Goal: Transaction & Acquisition: Purchase product/service

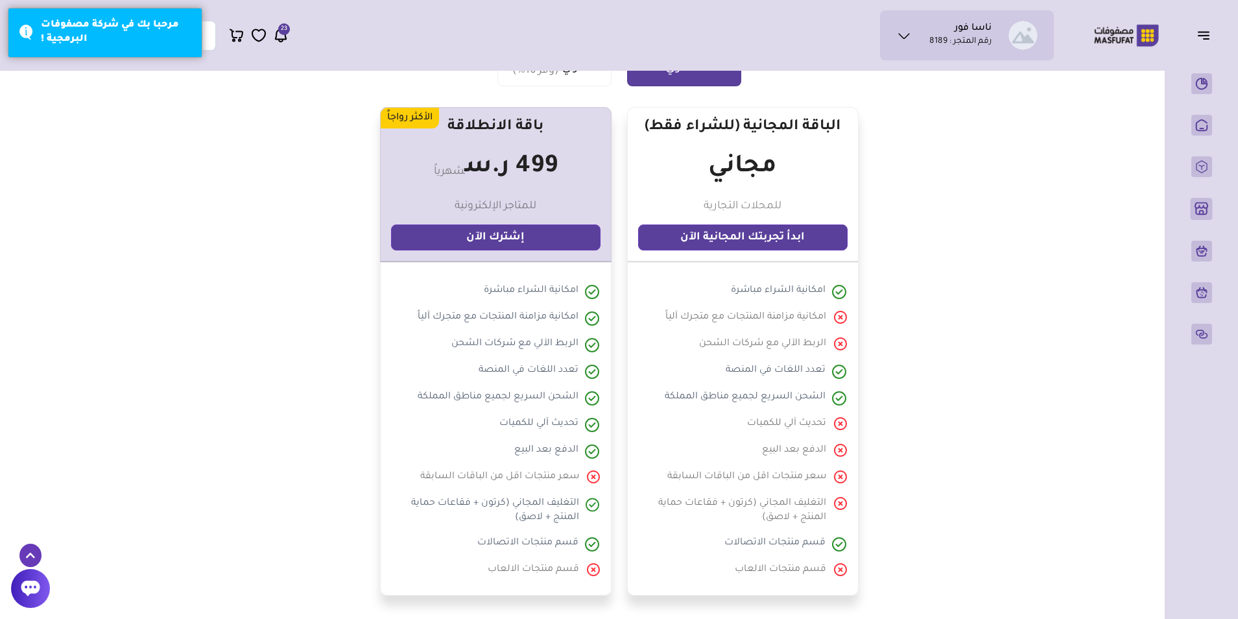
scroll to position [324, 0]
click at [773, 239] on link "ابدأ تجربتك المجانية الآن" at bounding box center [742, 238] width 209 height 26
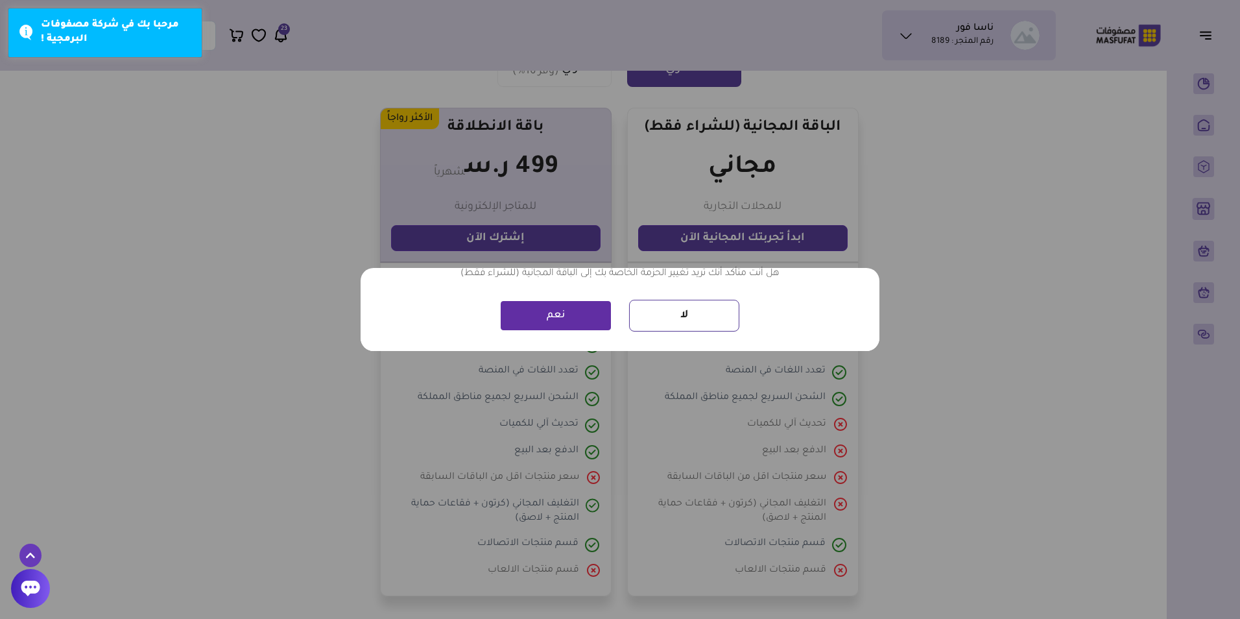
click at [566, 311] on button "نعم" at bounding box center [556, 315] width 110 height 29
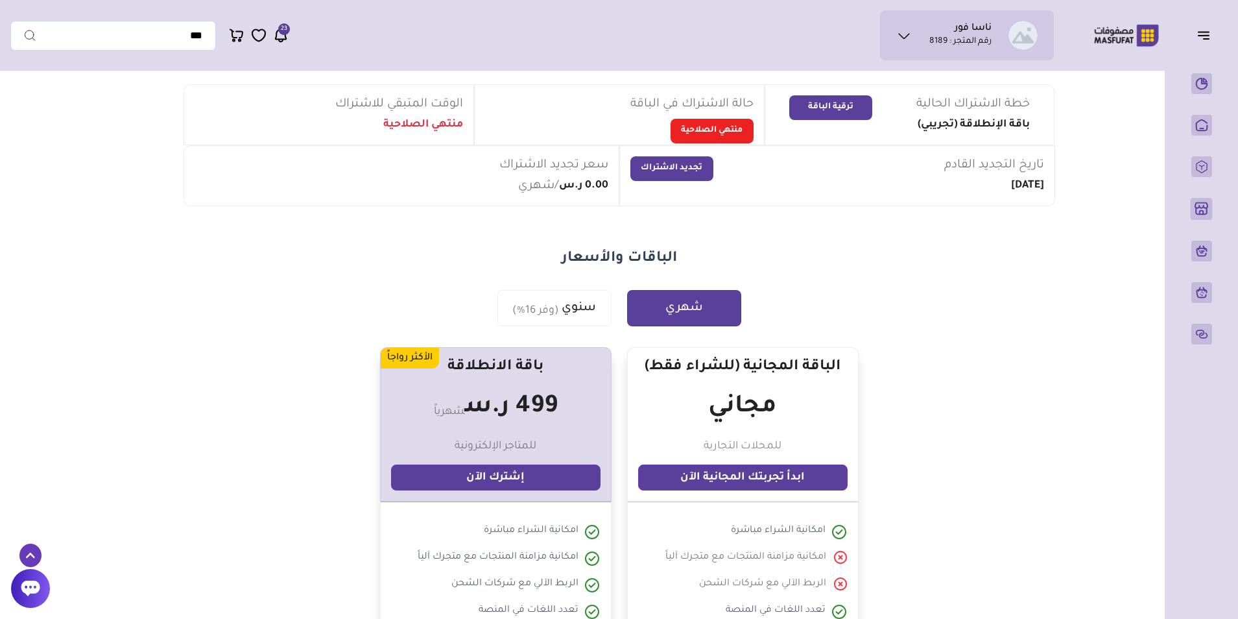
scroll to position [195, 0]
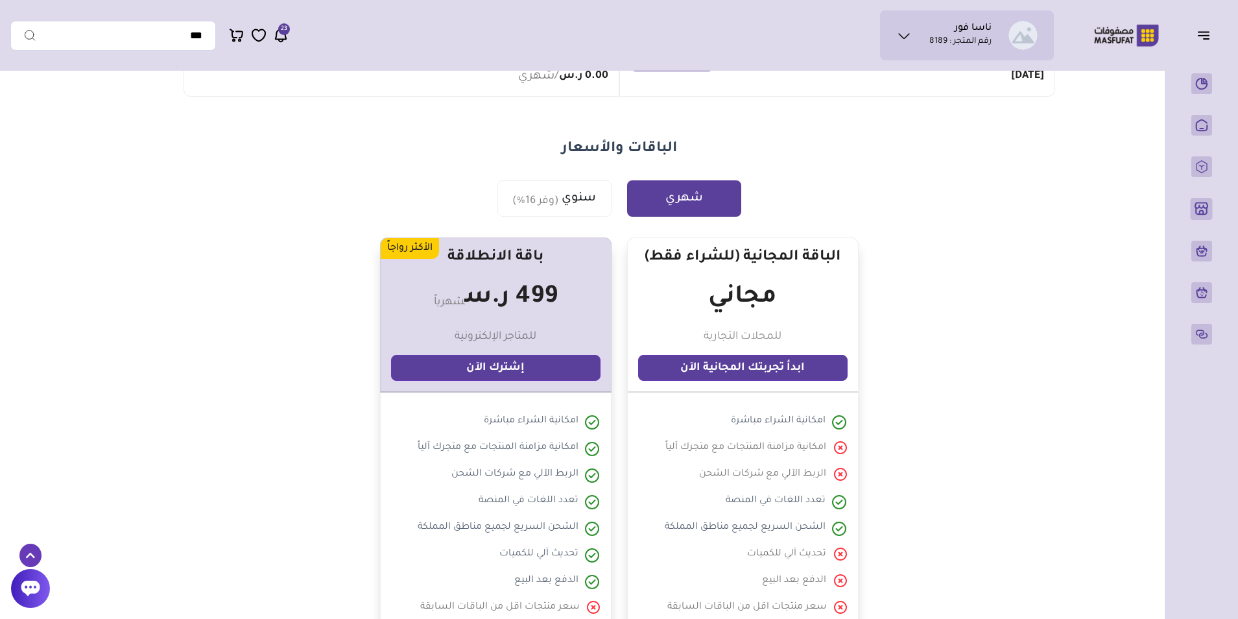
click at [776, 363] on link "ابدأ تجربتك المجانية الآن" at bounding box center [742, 368] width 209 height 26
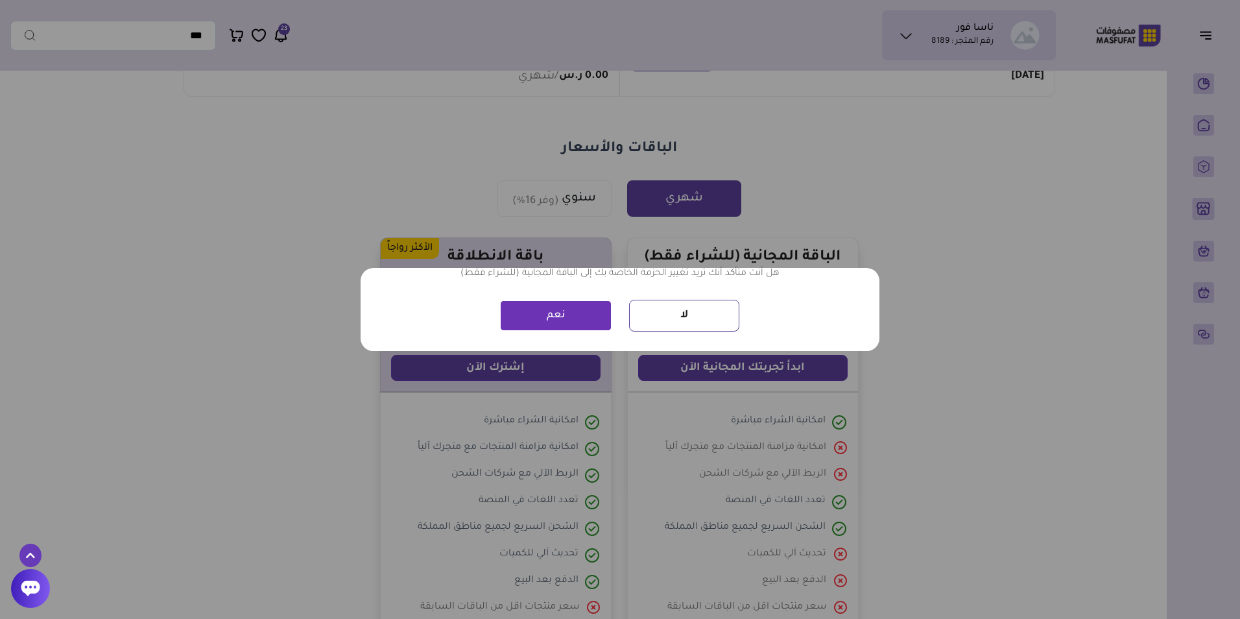
click at [842, 202] on div "? ! i هل أنت متأكد × هل أنت متأكد أنك تريد تغيير الحزمة الخاصة بك إلى الباقة ال…" at bounding box center [620, 309] width 1240 height 619
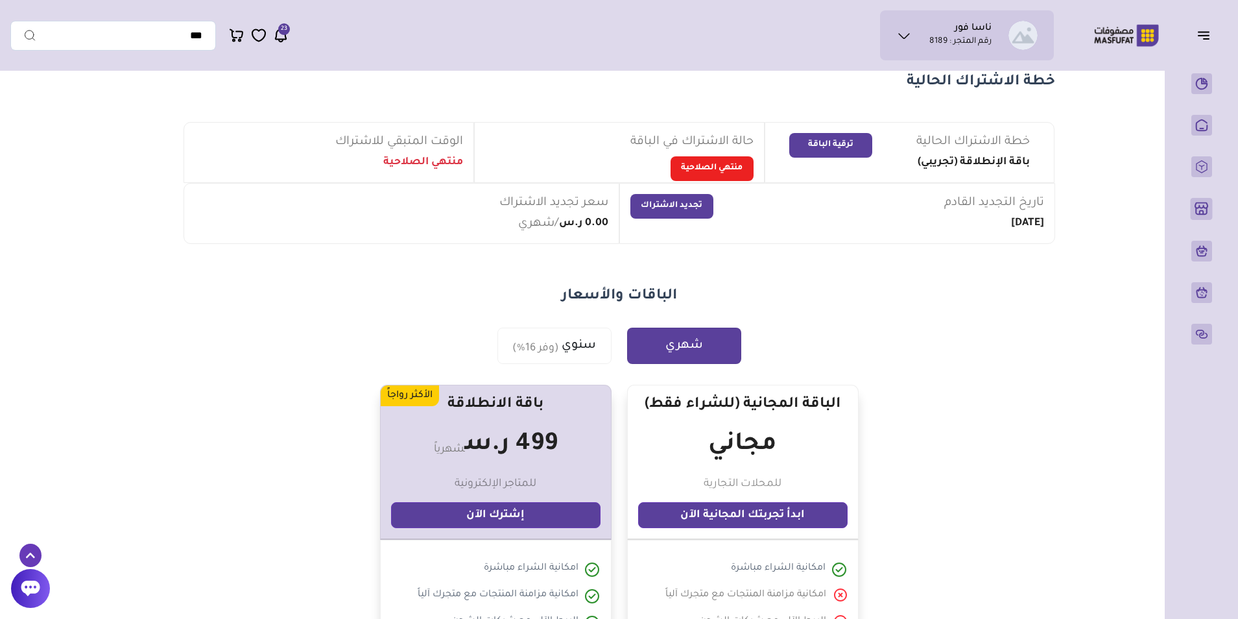
scroll to position [0, 0]
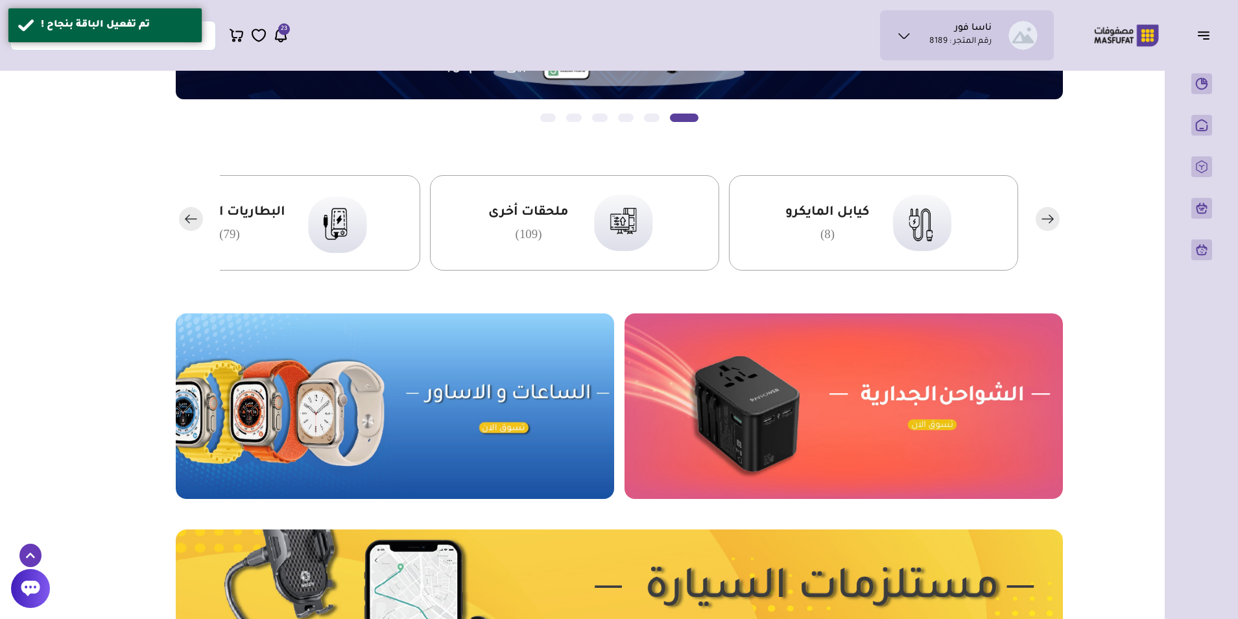
scroll to position [454, 0]
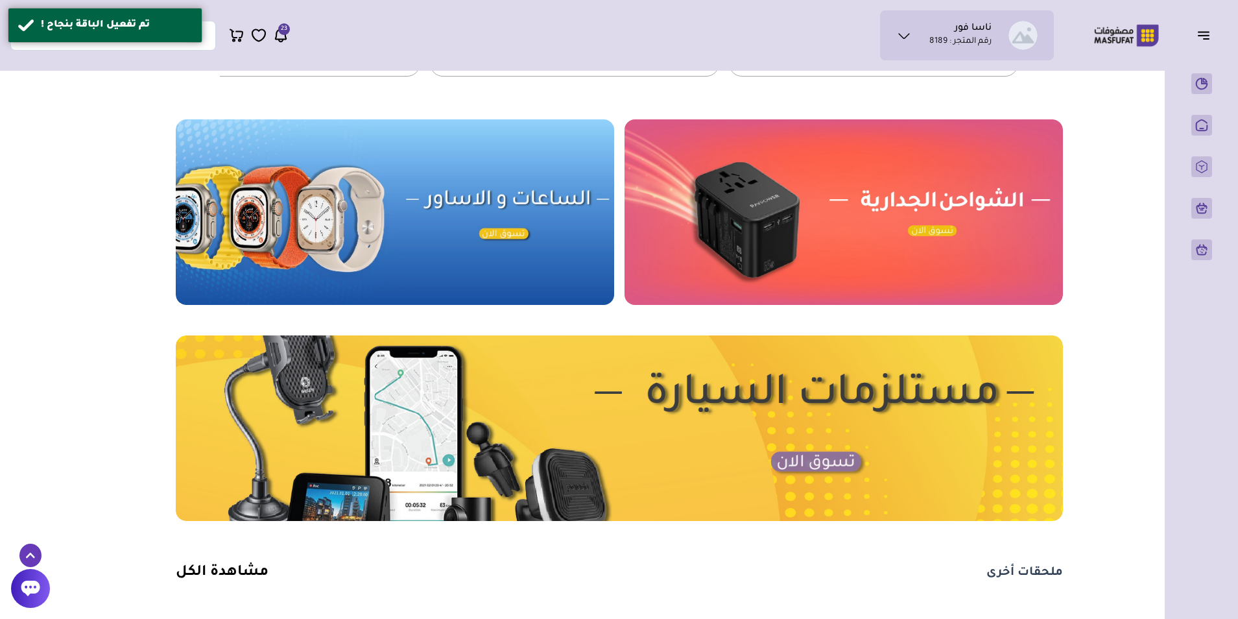
click at [820, 465] on img at bounding box center [619, 427] width 887 height 185
click at [907, 28] on icon at bounding box center [904, 36] width 16 height 16
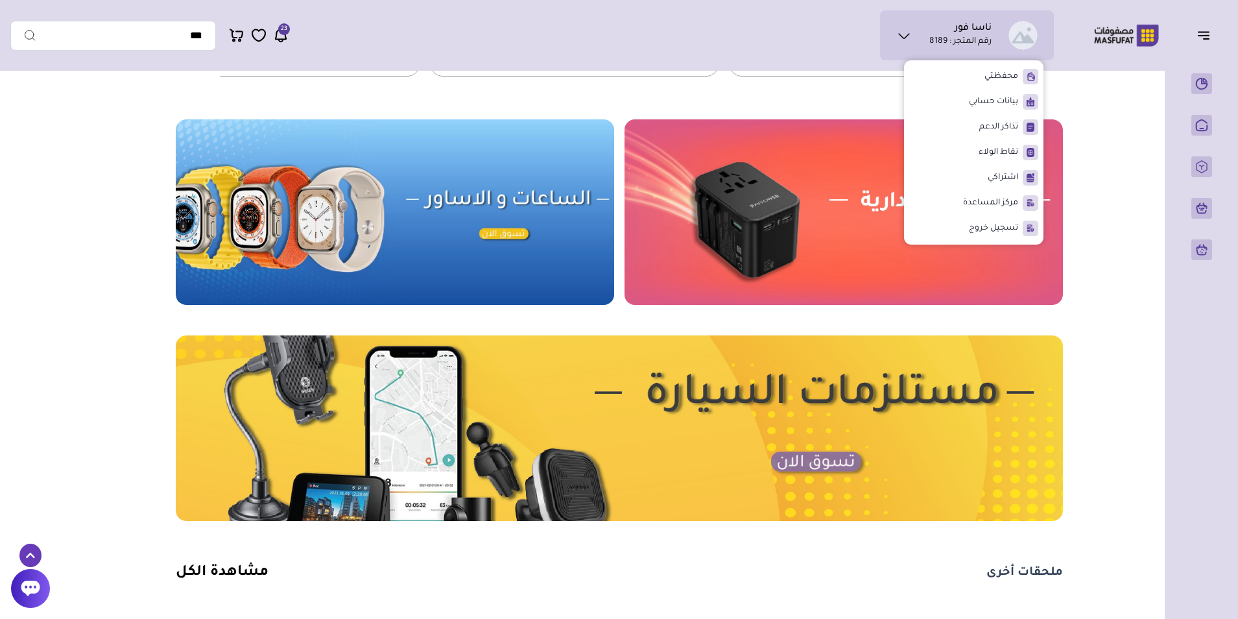
click at [898, 25] on ul "ناسا فور رقم المتجر : 8189" at bounding box center [966, 35] width 153 height 29
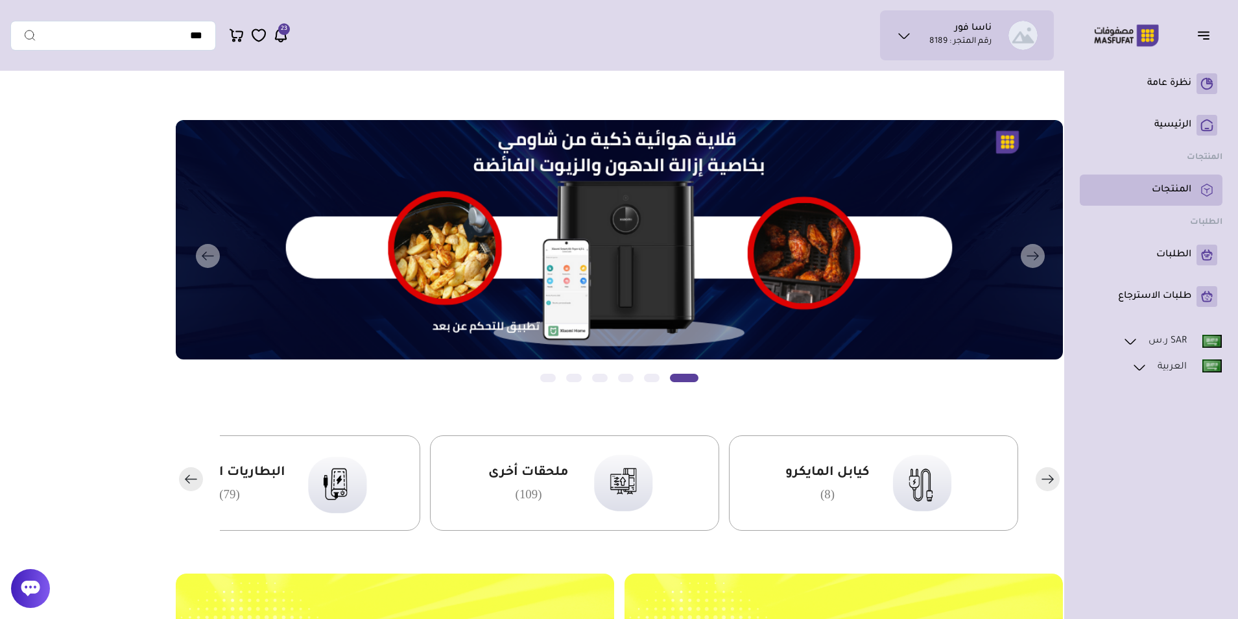
click at [1165, 193] on p "المنتجات" at bounding box center [1172, 190] width 40 height 13
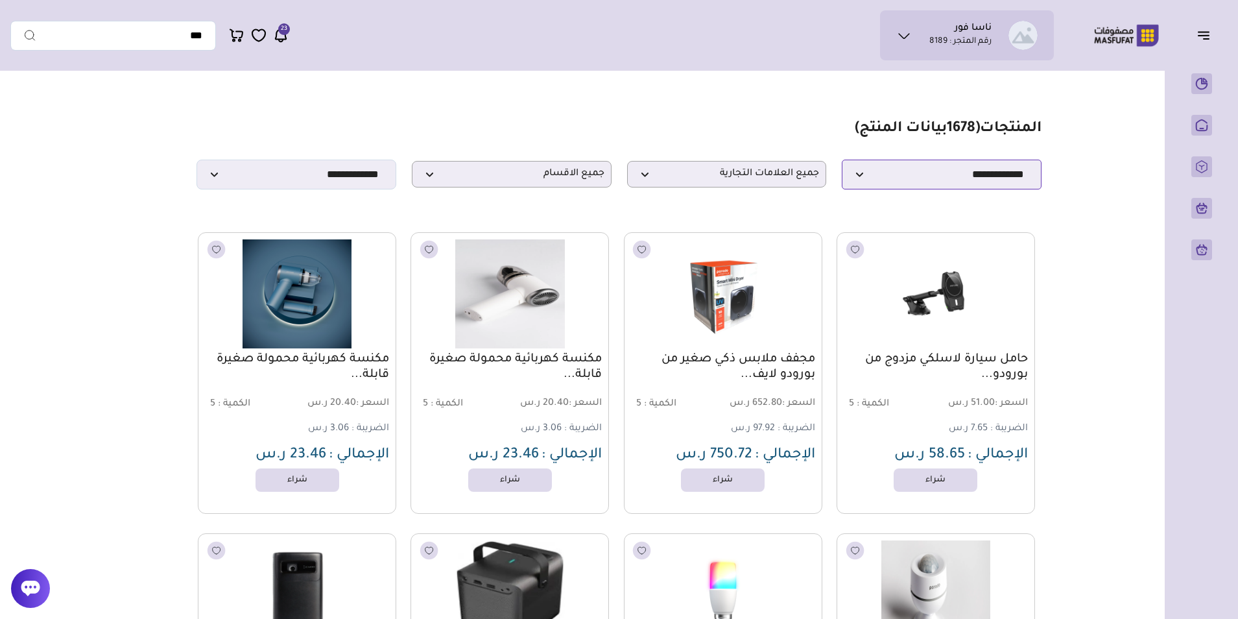
click at [916, 181] on select "**********" at bounding box center [942, 175] width 200 height 30
select select "********"
click at [842, 163] on select "**********" at bounding box center [942, 175] width 200 height 30
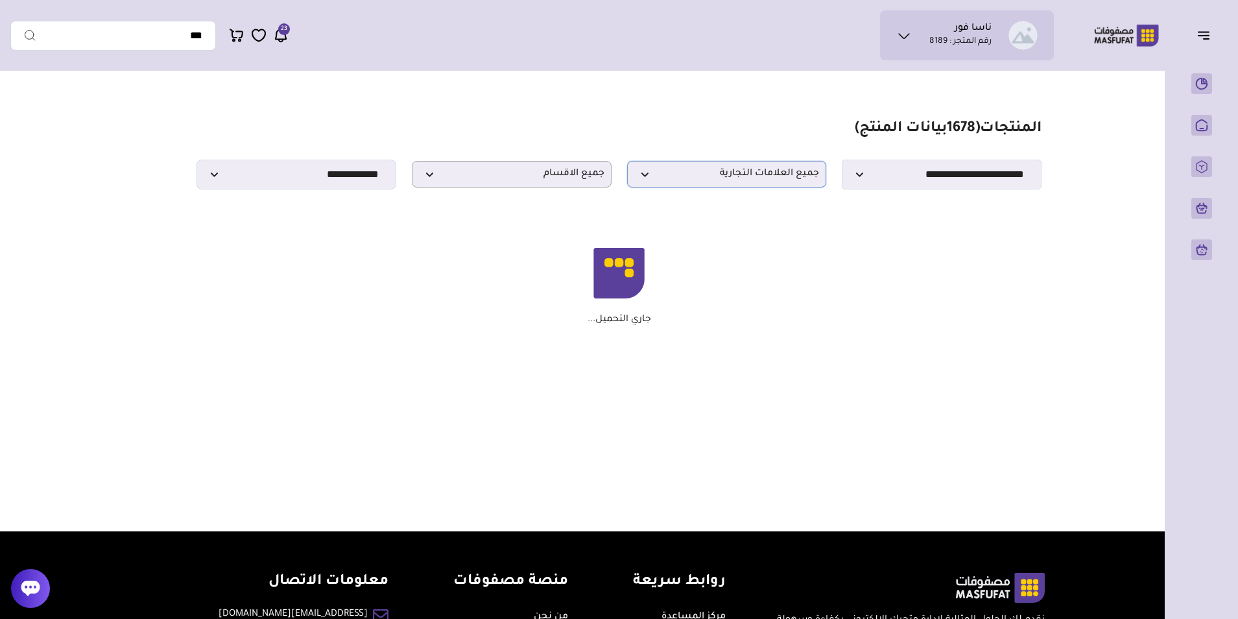
click at [774, 180] on span "جميع العلامات التجارية" at bounding box center [726, 174] width 185 height 12
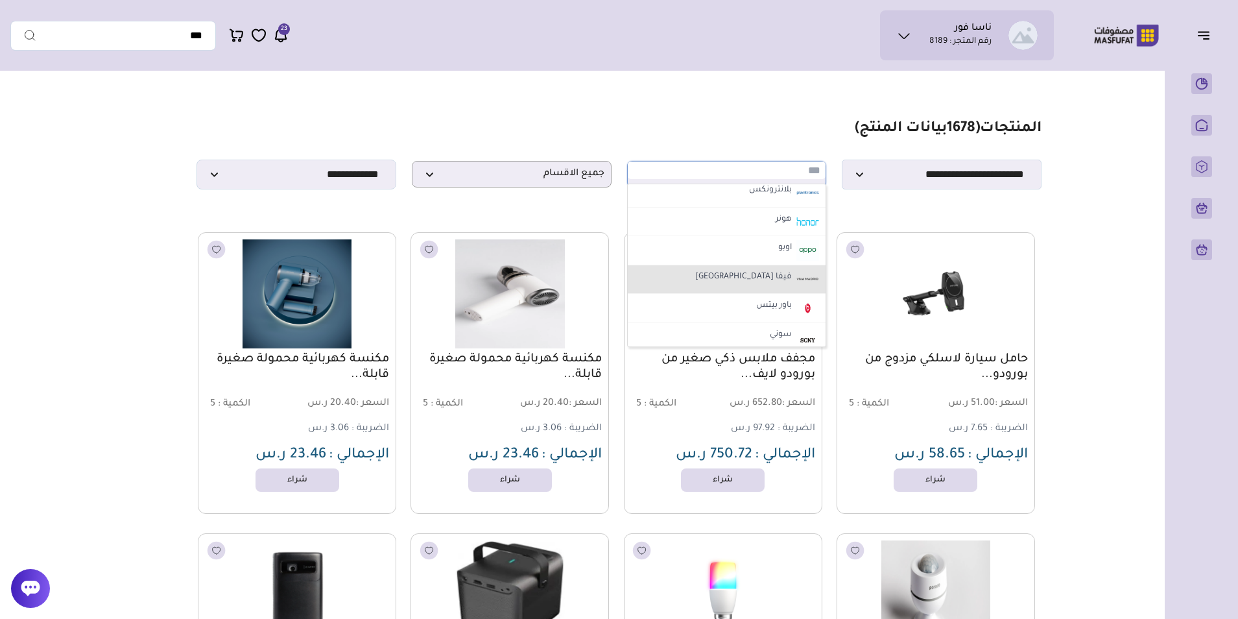
scroll to position [649, 0]
click at [789, 288] on label "هونر" at bounding box center [784, 284] width 20 height 17
select select "**"
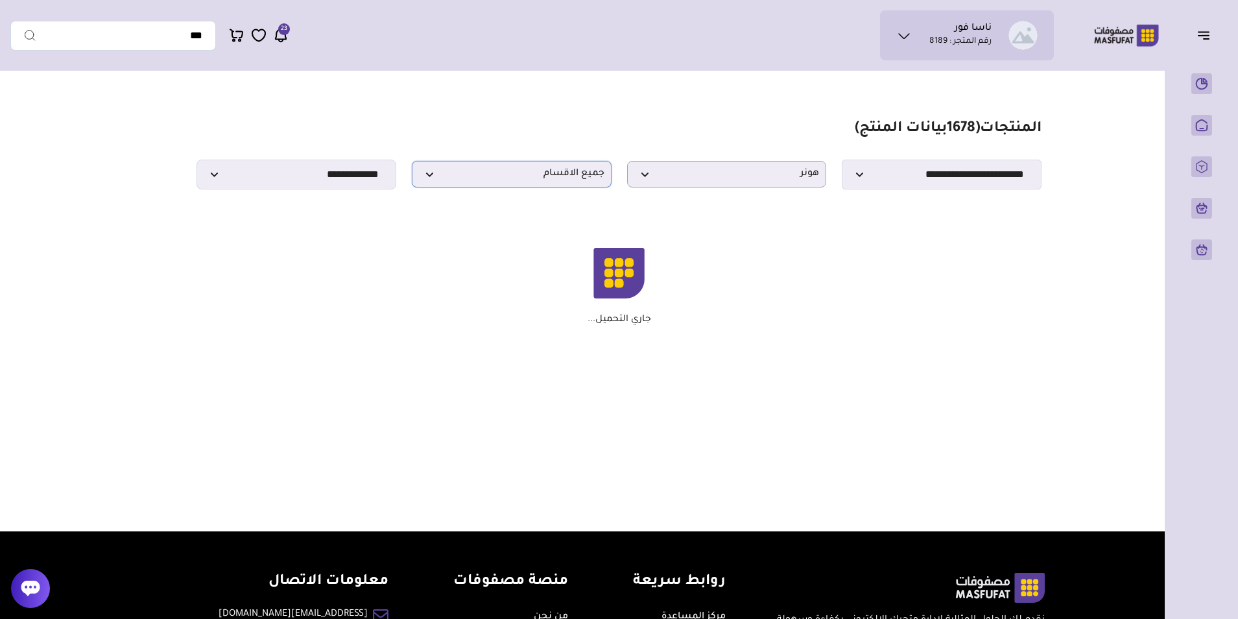
click at [524, 179] on span "جميع الاقسام" at bounding box center [511, 174] width 185 height 12
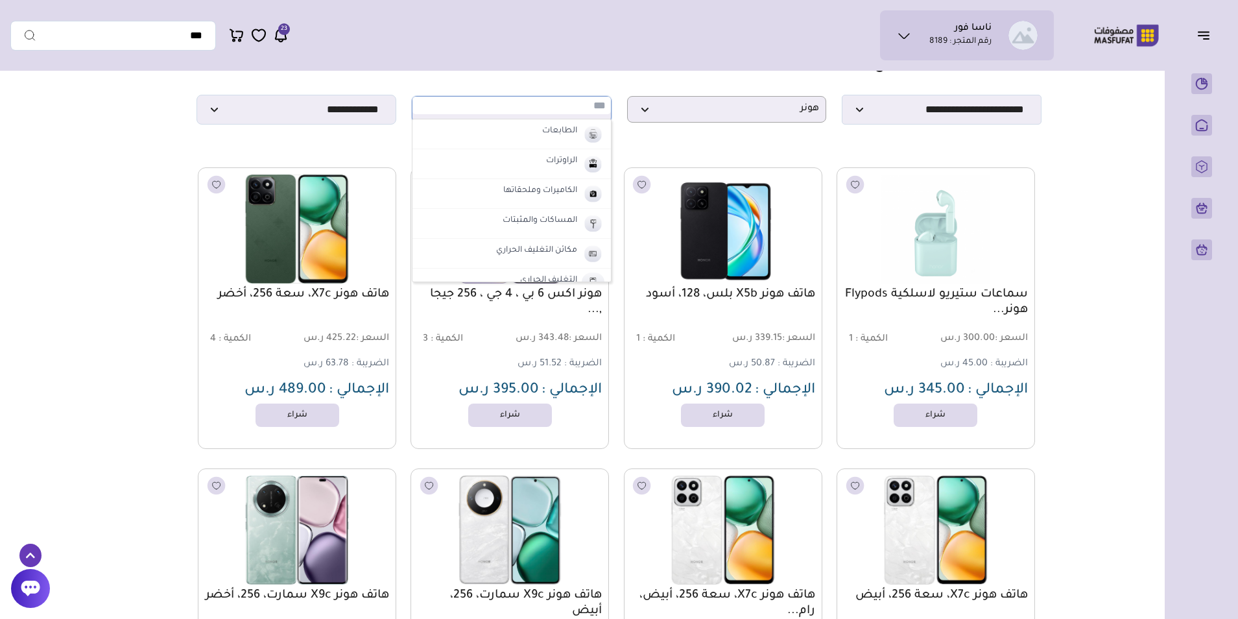
scroll to position [127, 0]
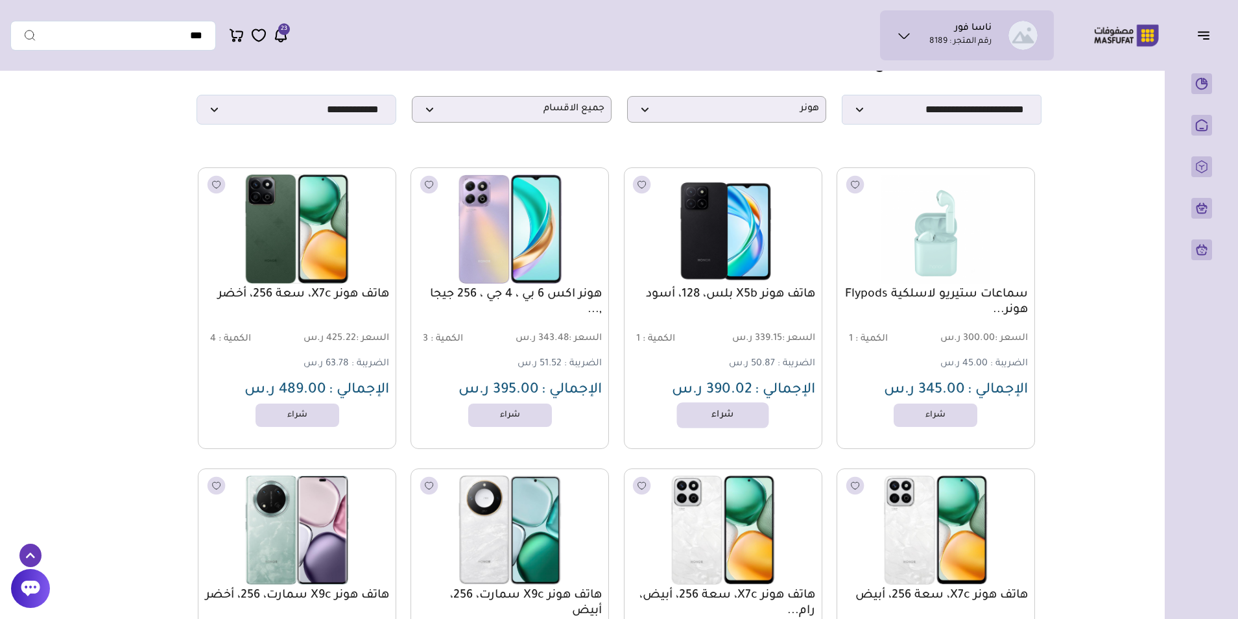
click at [729, 414] on link "شراء" at bounding box center [723, 415] width 92 height 26
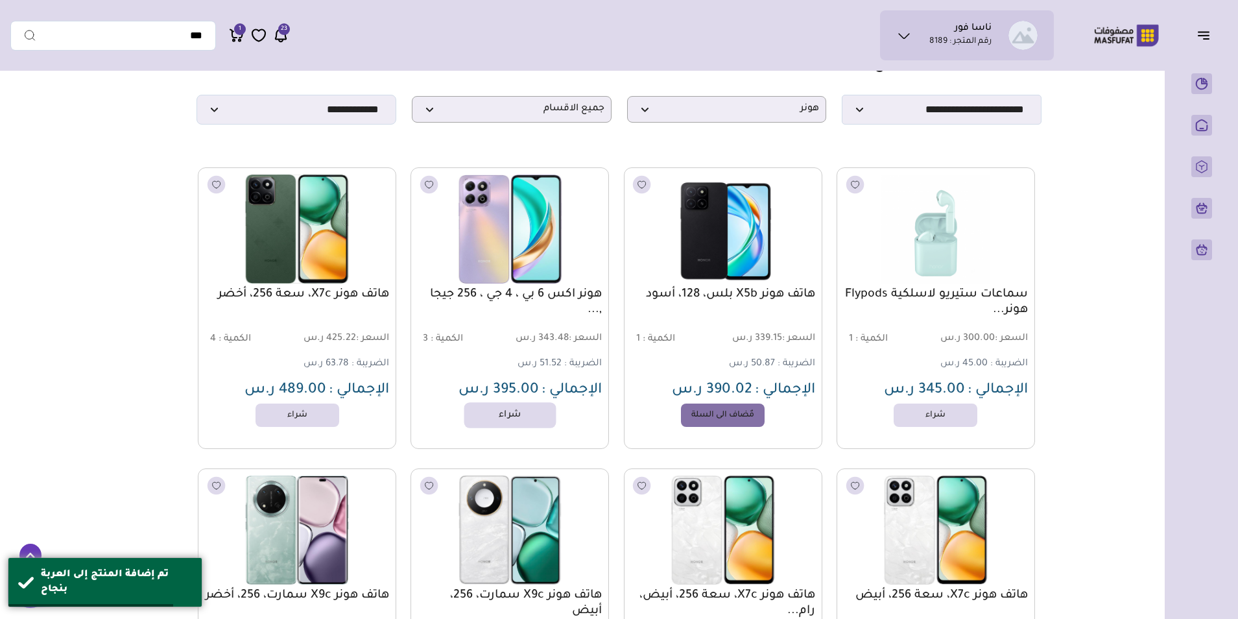
click at [509, 420] on link "شراء" at bounding box center [510, 415] width 92 height 26
click at [311, 422] on link "شراء" at bounding box center [297, 415] width 92 height 26
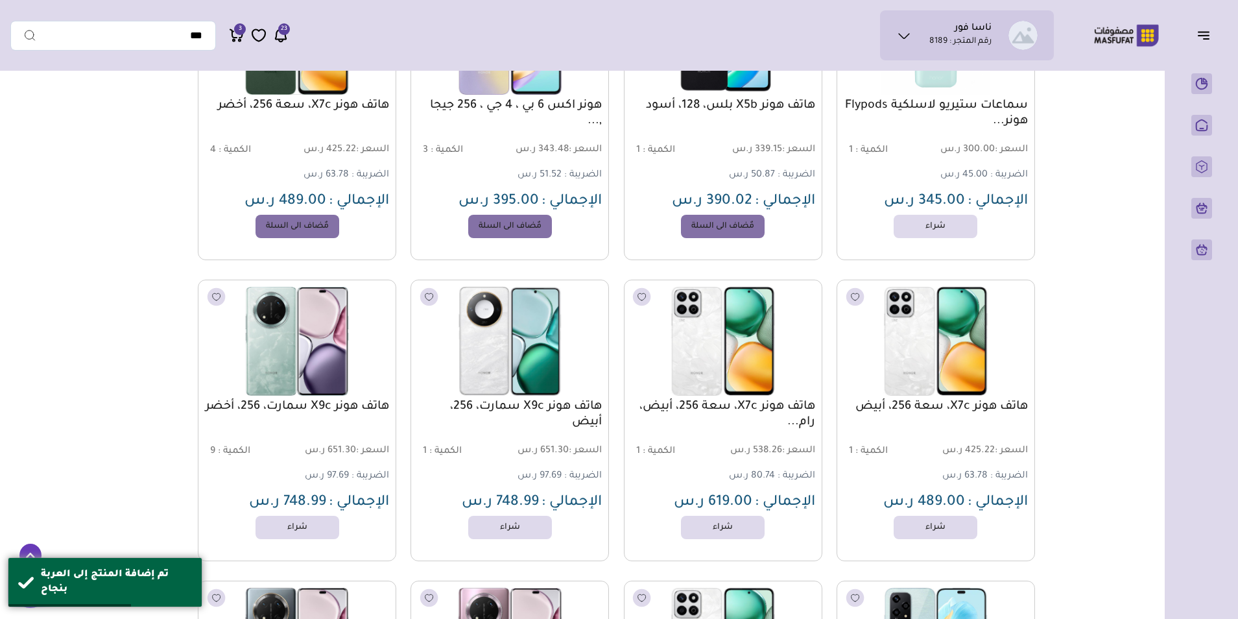
scroll to position [324, 0]
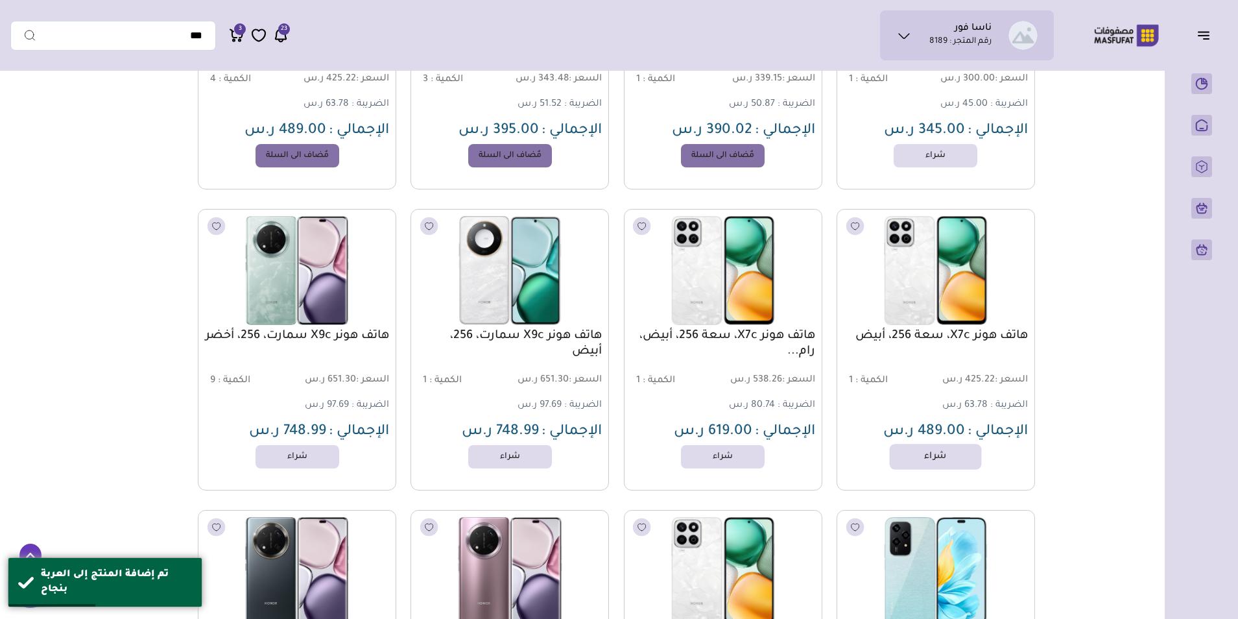
click at [942, 458] on link "شراء" at bounding box center [936, 457] width 92 height 26
click at [718, 466] on link "شراء" at bounding box center [723, 457] width 92 height 26
click at [515, 457] on link "شراء" at bounding box center [510, 457] width 92 height 26
click at [302, 464] on link "شراء" at bounding box center [297, 457] width 92 height 26
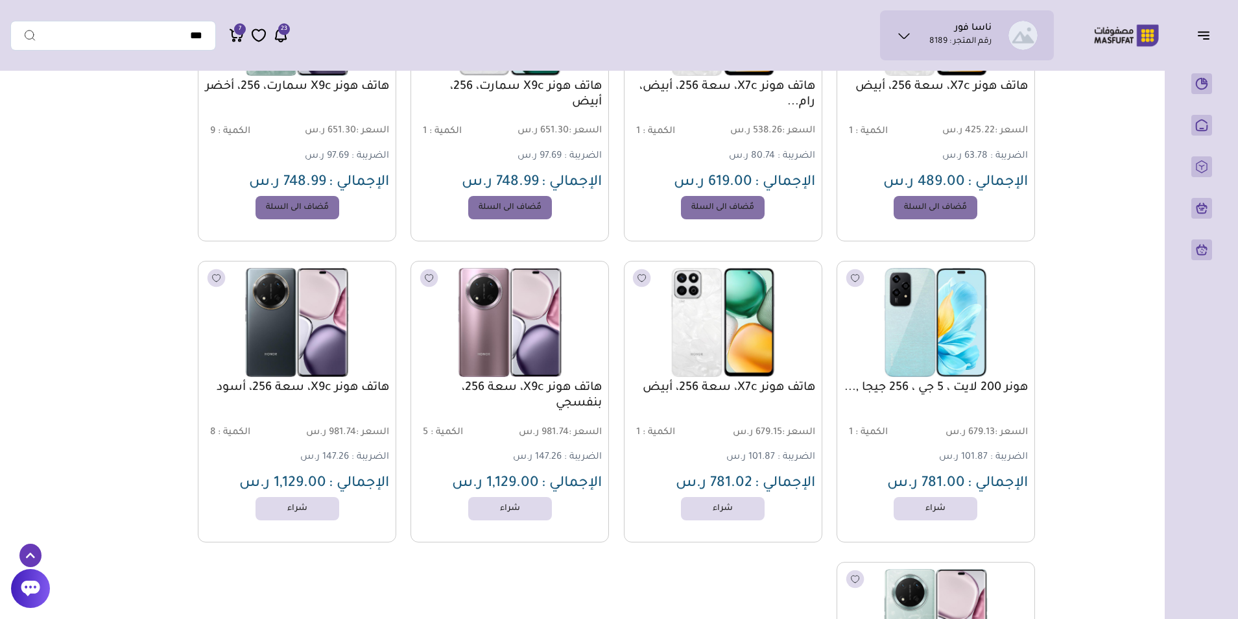
scroll to position [584, 0]
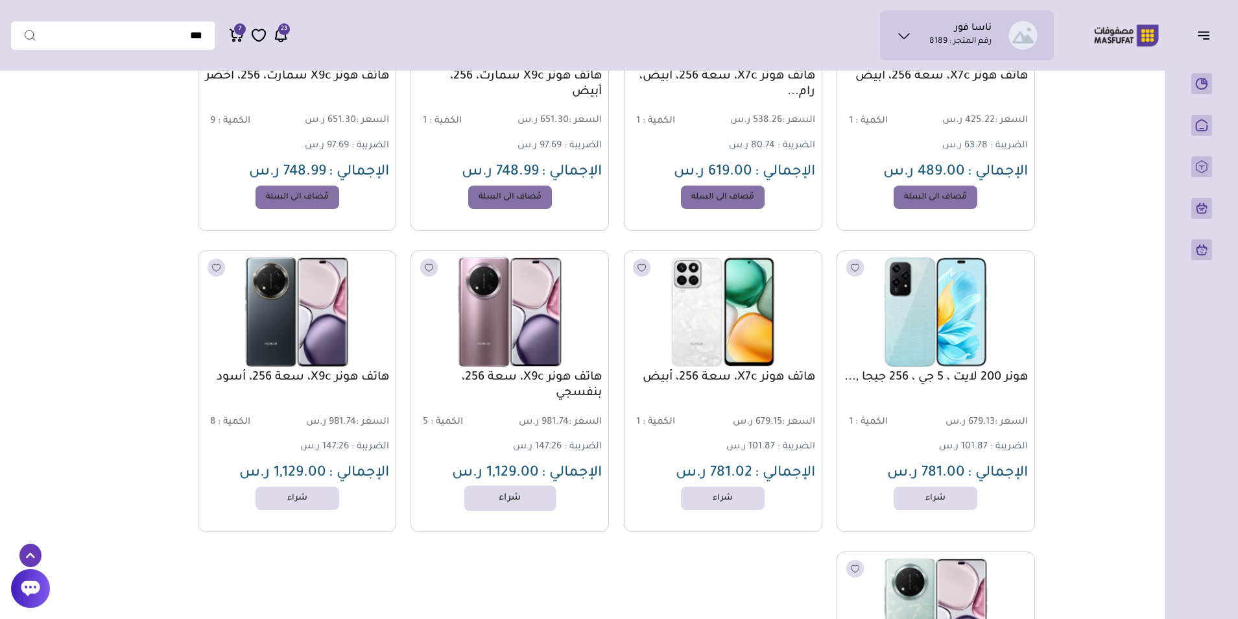
click at [516, 505] on link "شراء" at bounding box center [510, 498] width 92 height 26
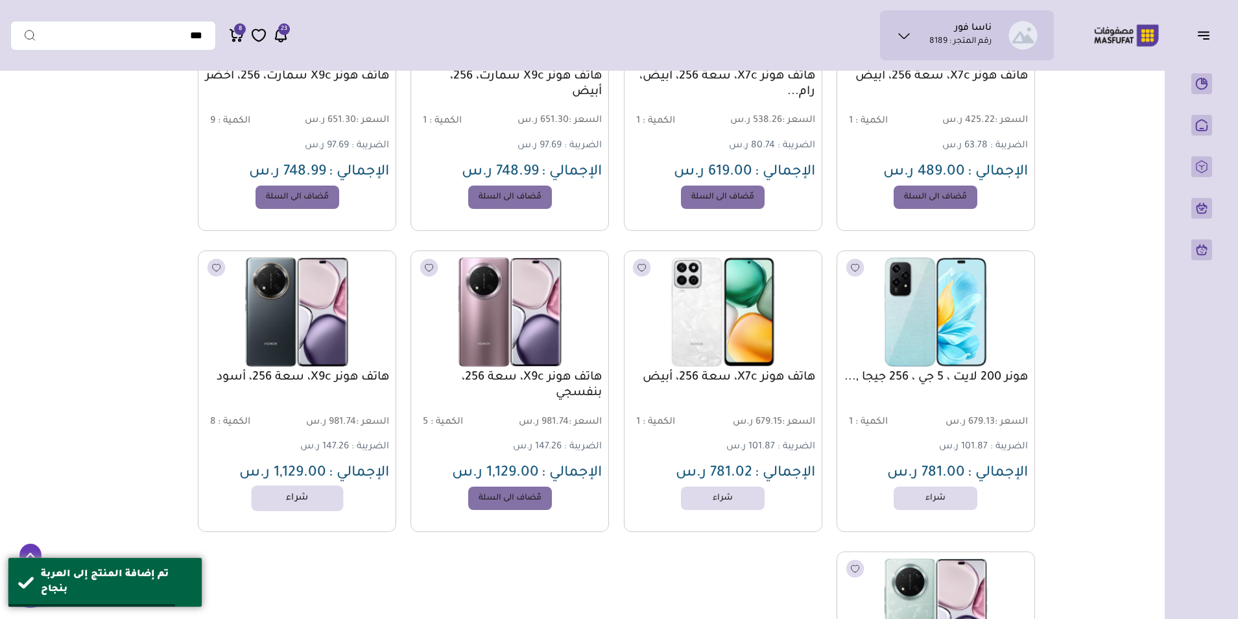
click at [286, 501] on link "شراء" at bounding box center [297, 498] width 92 height 26
click at [730, 502] on link "شراء" at bounding box center [723, 498] width 92 height 26
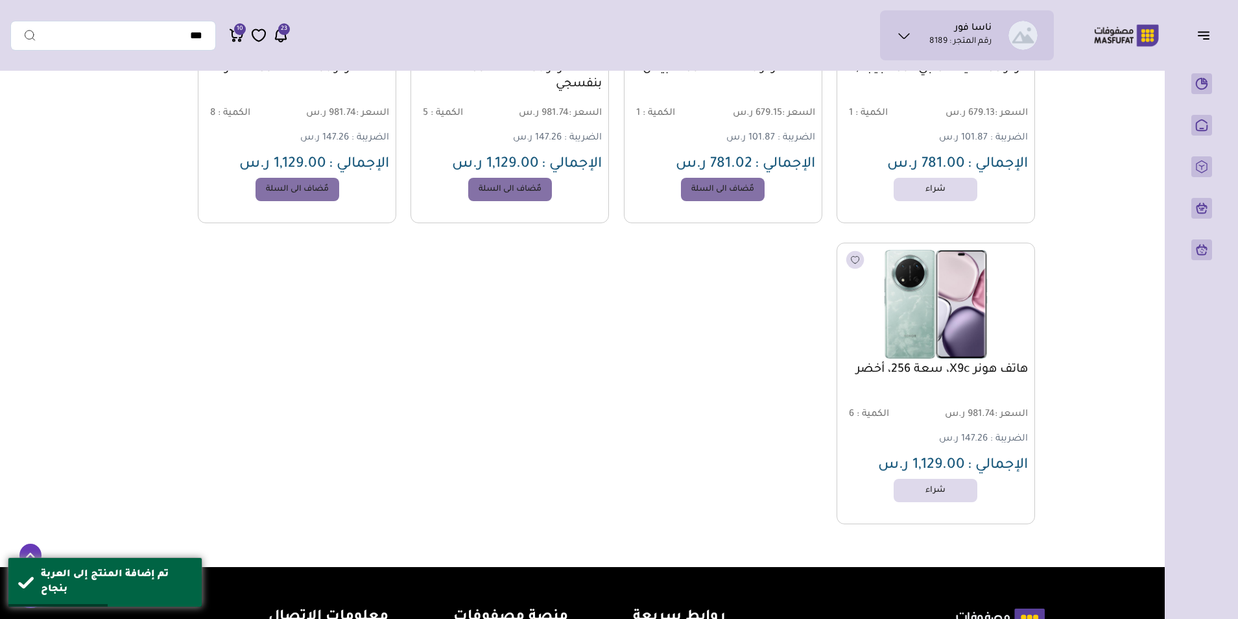
scroll to position [778, 0]
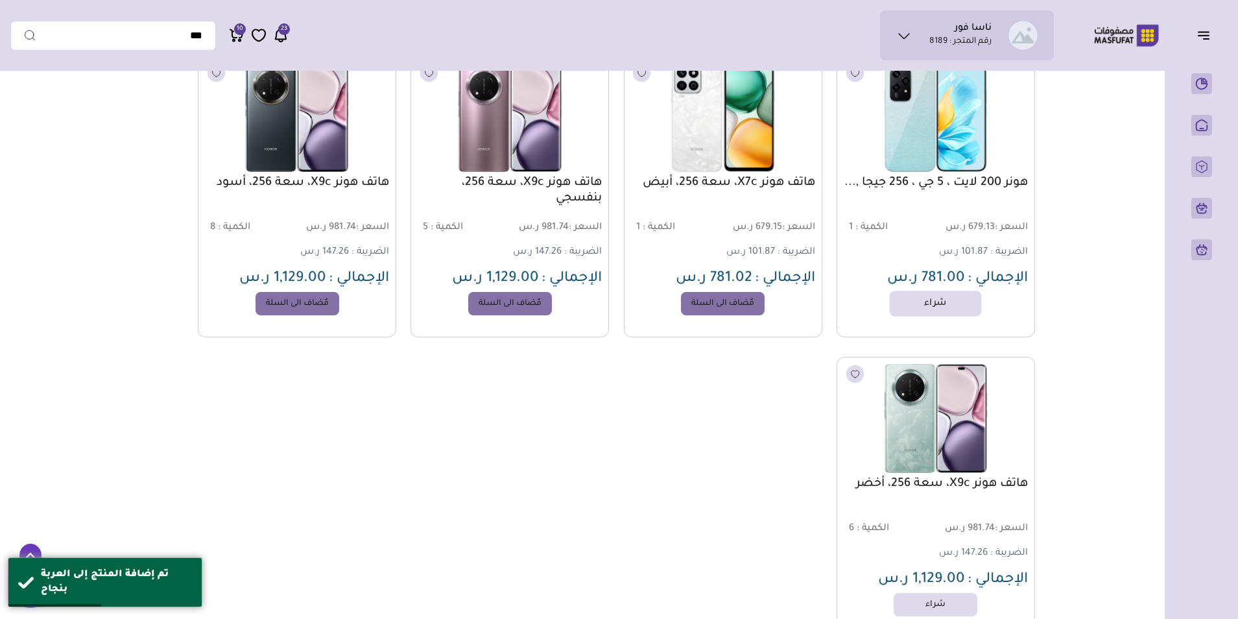
click at [946, 300] on link "شراء" at bounding box center [936, 304] width 92 height 26
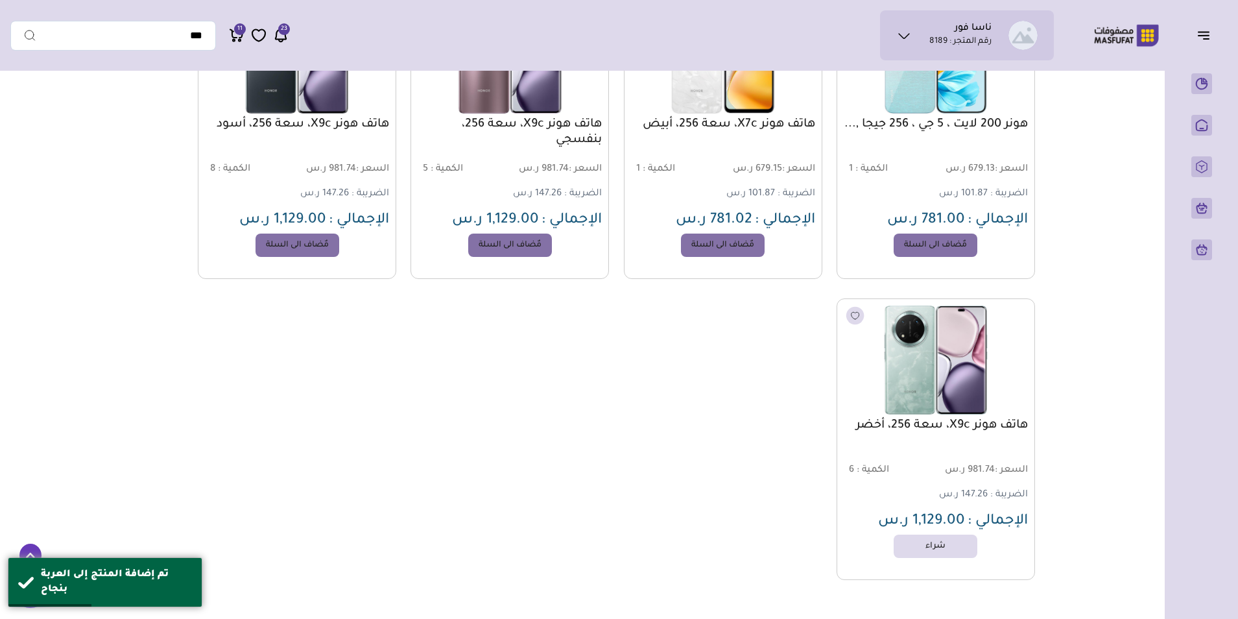
scroll to position [908, 0]
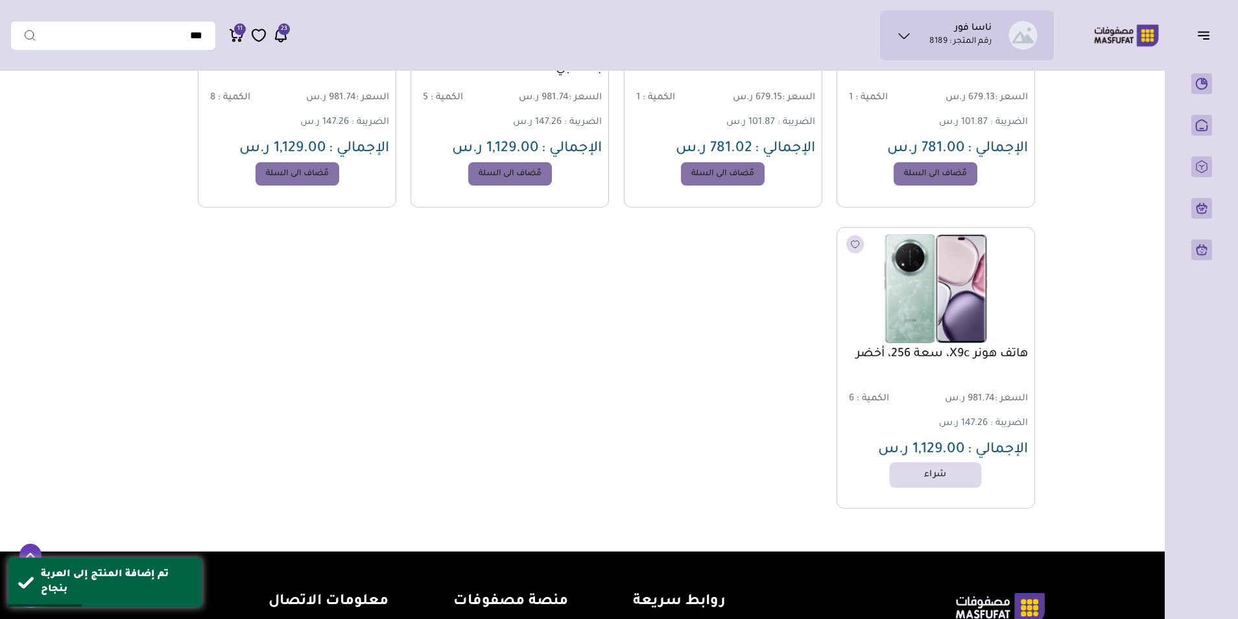
click at [937, 477] on link "شراء" at bounding box center [936, 475] width 92 height 26
click at [134, 580] on div "تم إضافة المنتج إلى العربة بنجاح" at bounding box center [116, 581] width 151 height 29
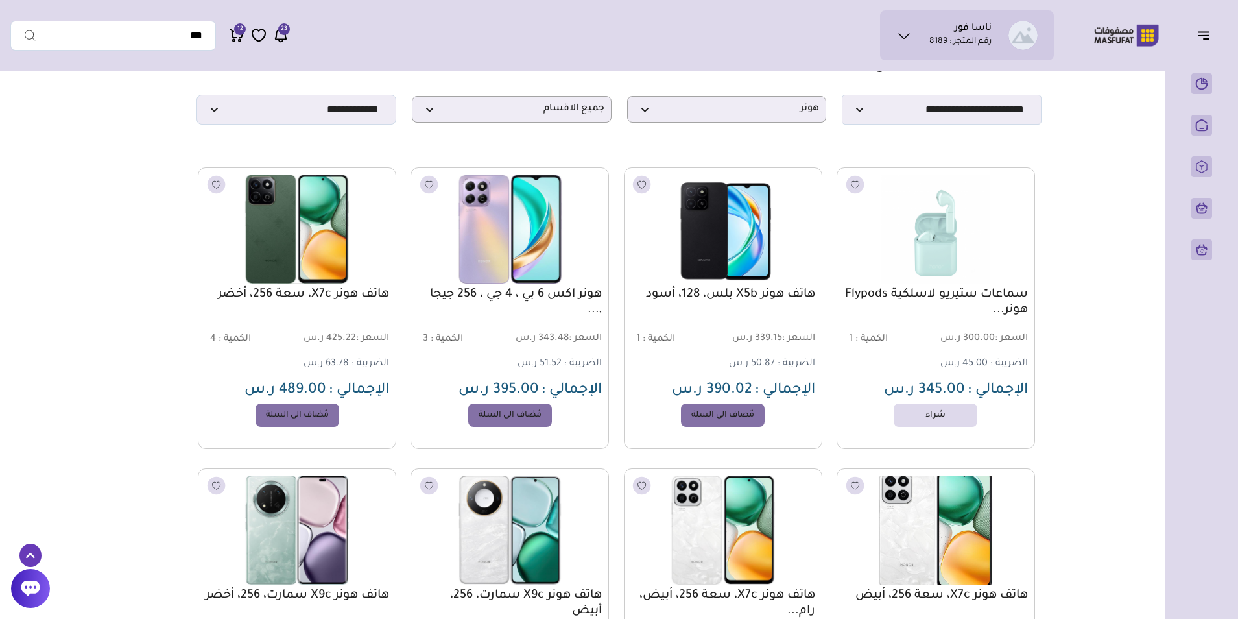
scroll to position [0, 0]
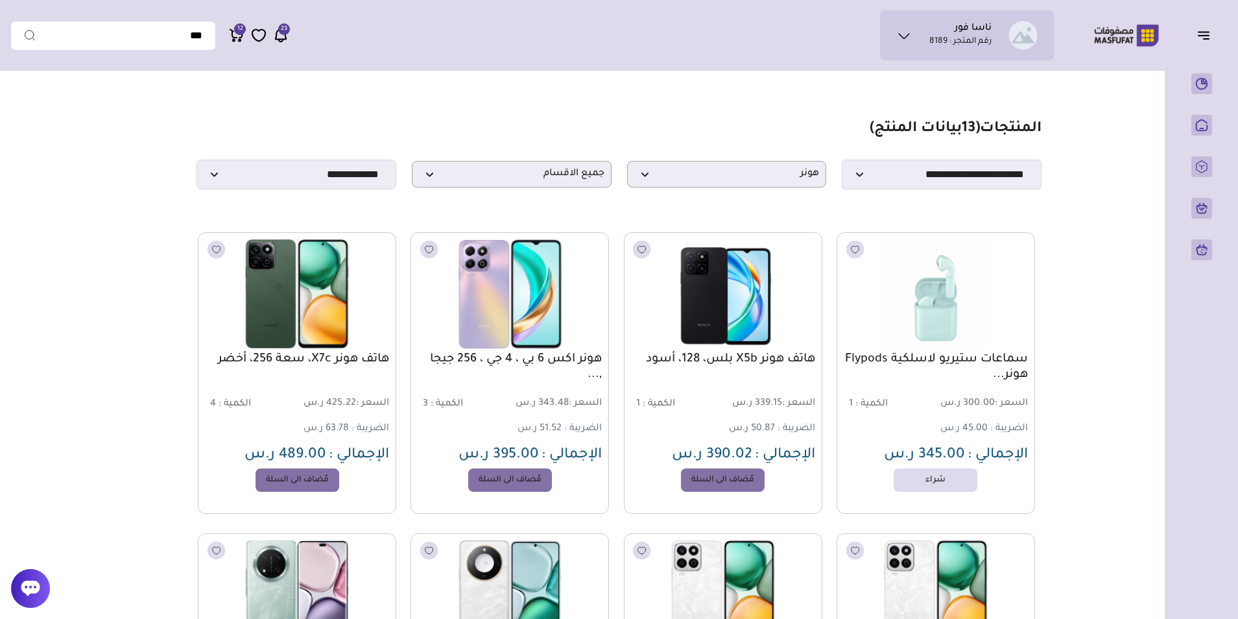
click at [280, 40] on icon at bounding box center [281, 35] width 16 height 16
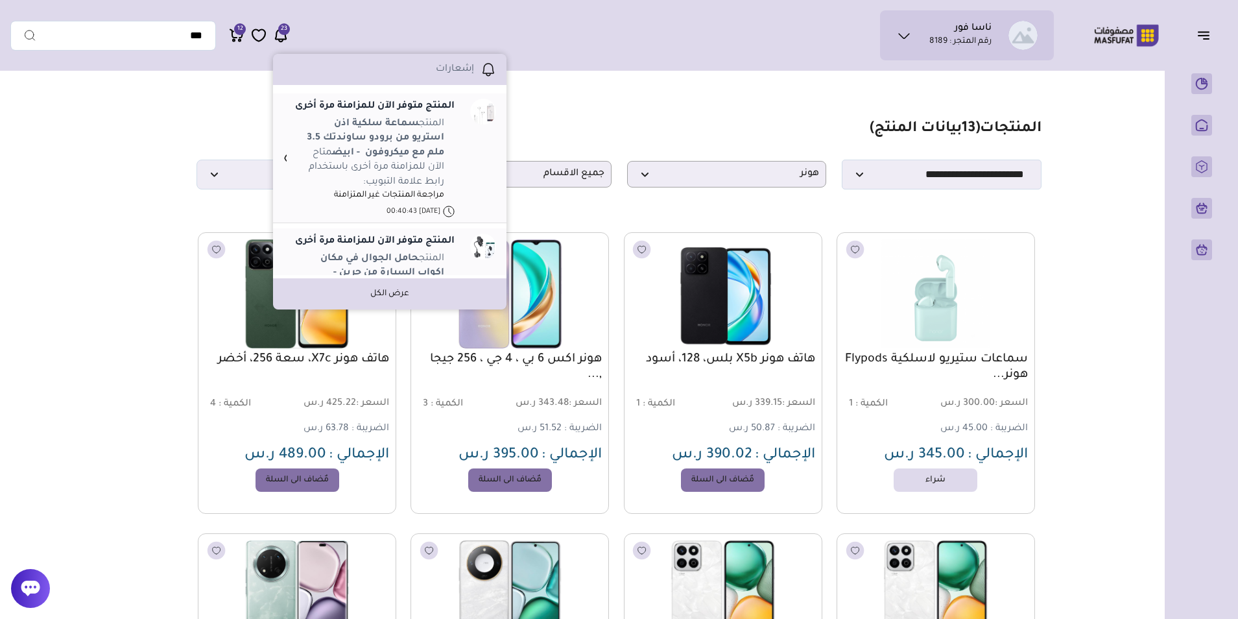
click at [232, 34] on icon at bounding box center [236, 34] width 12 height 8
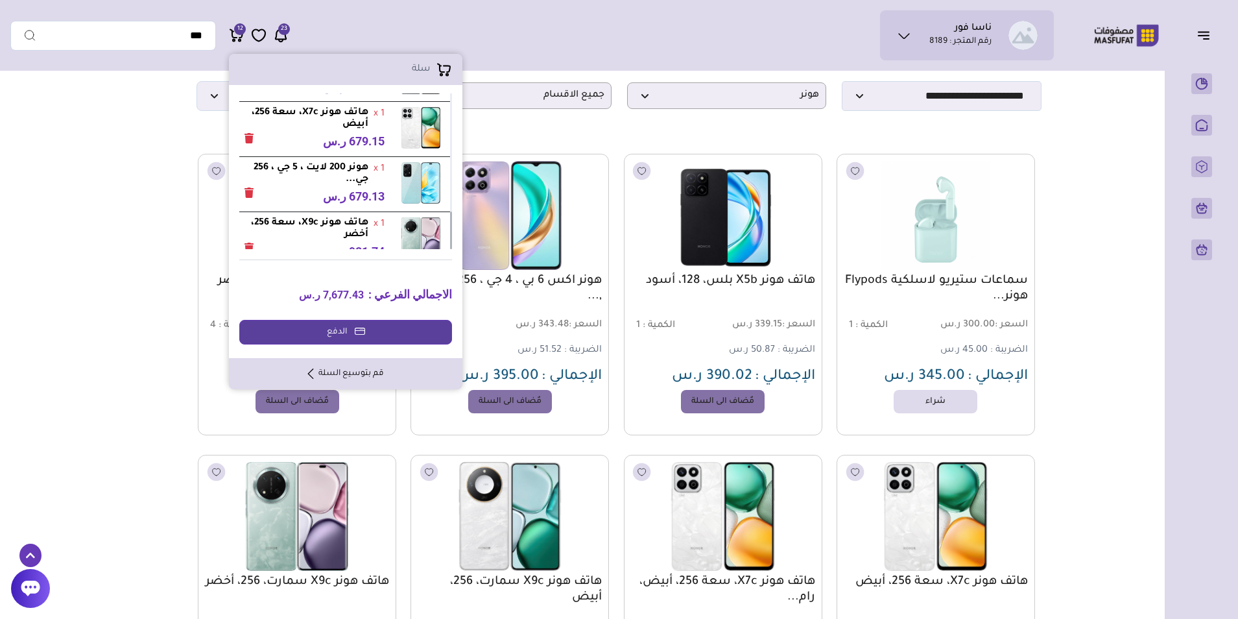
scroll to position [195, 0]
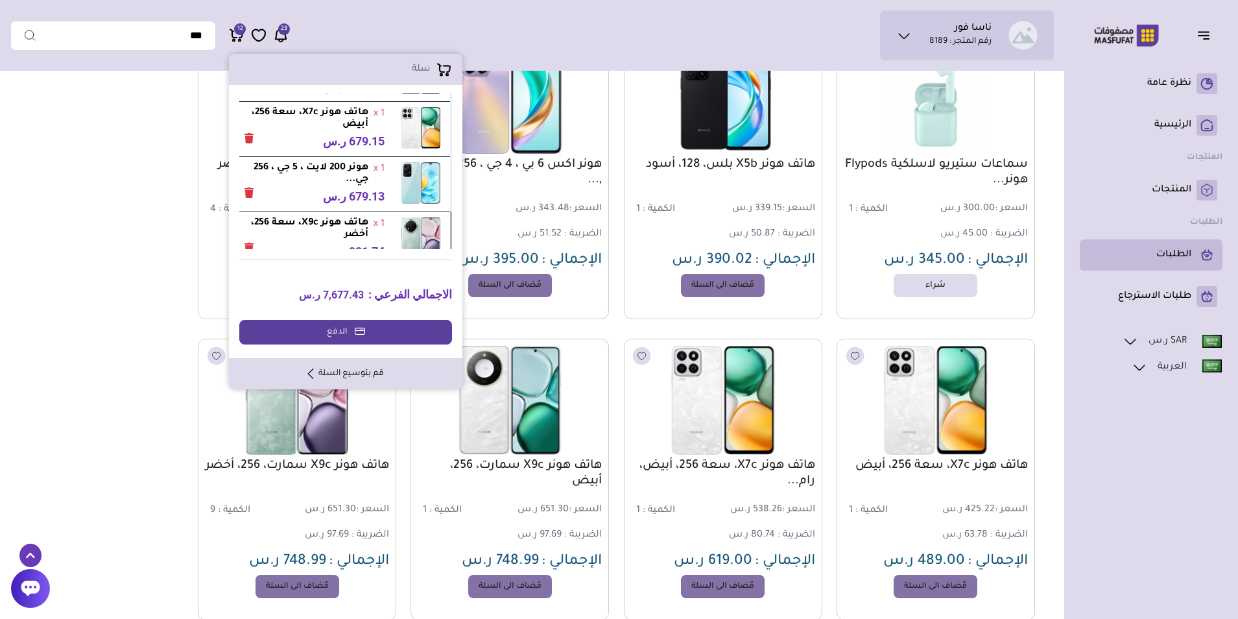
click at [1170, 259] on p "الطلبات" at bounding box center [1173, 254] width 35 height 13
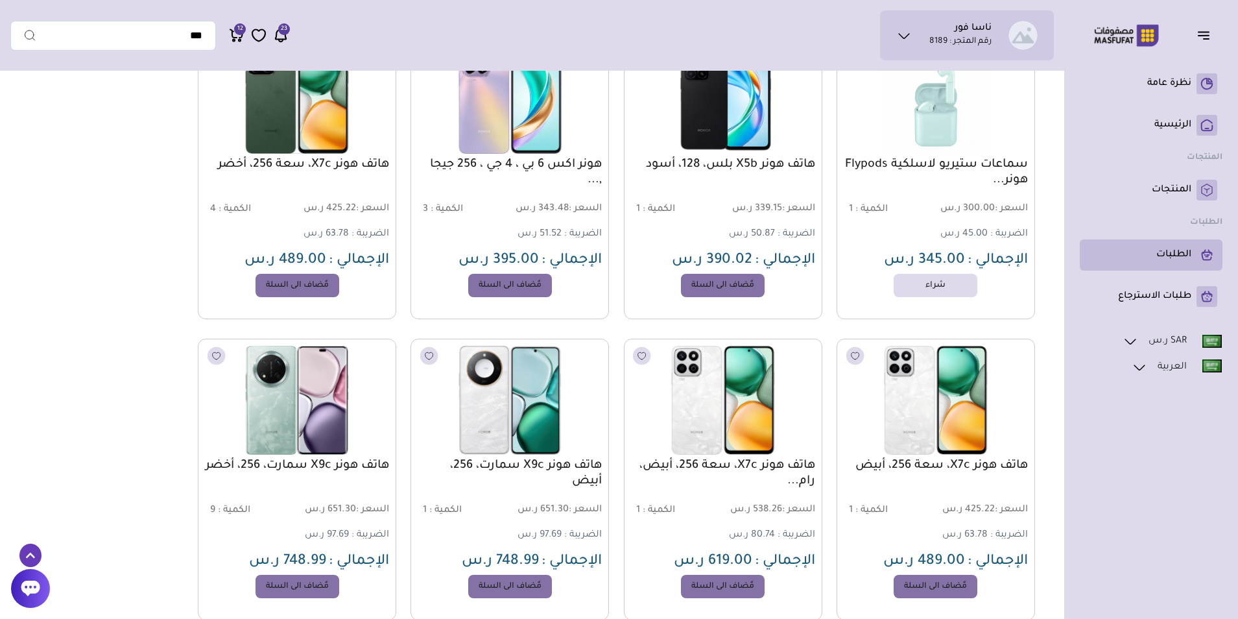
click at [1163, 259] on p "الطلبات" at bounding box center [1173, 254] width 35 height 13
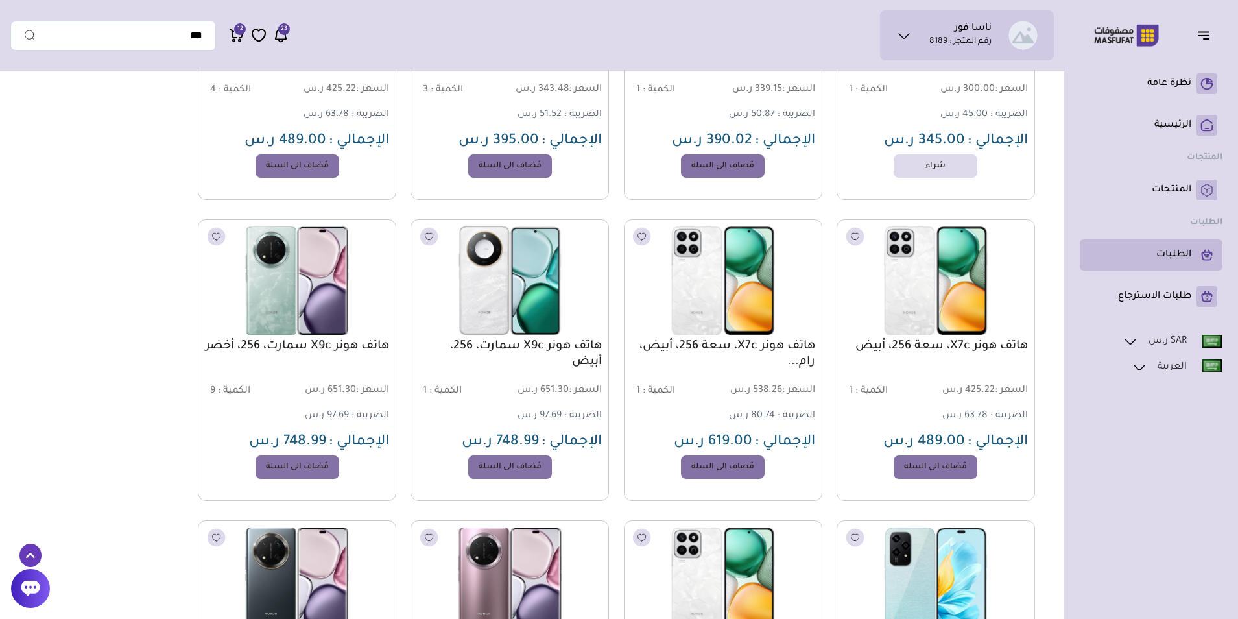
scroll to position [324, 0]
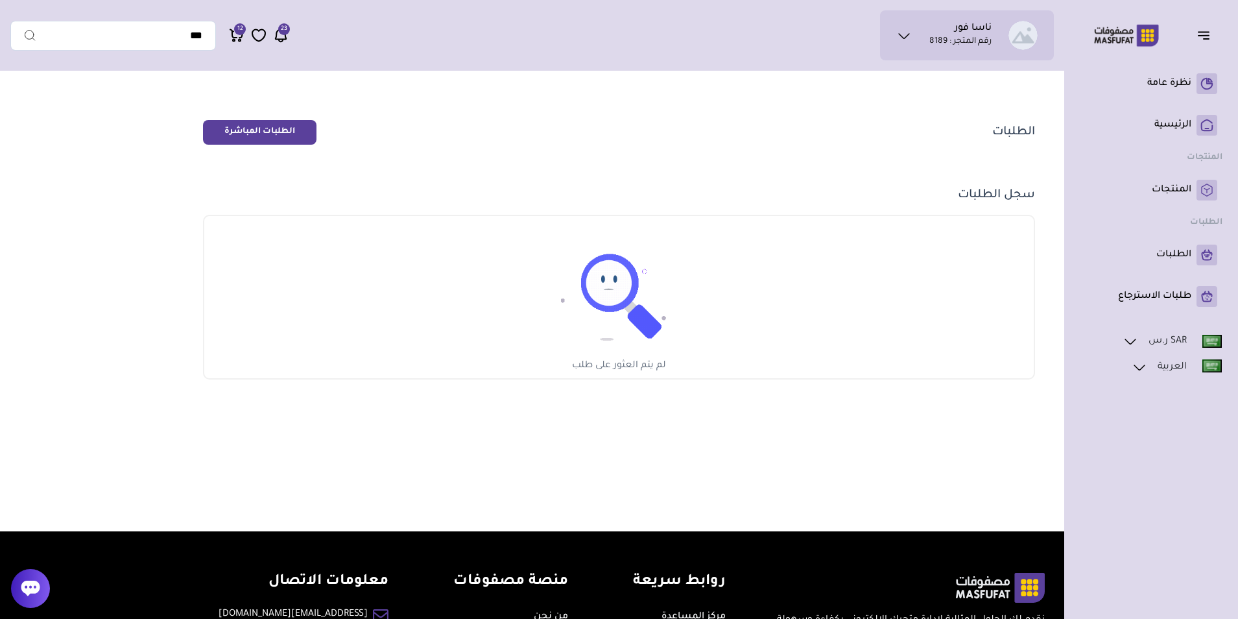
click at [1168, 345] on link "SAR ر.س" at bounding box center [1172, 341] width 101 height 17
click at [1148, 127] on link "الرئيسية" at bounding box center [1151, 125] width 132 height 21
click at [1158, 89] on p "نظرة عامة" at bounding box center [1169, 83] width 44 height 13
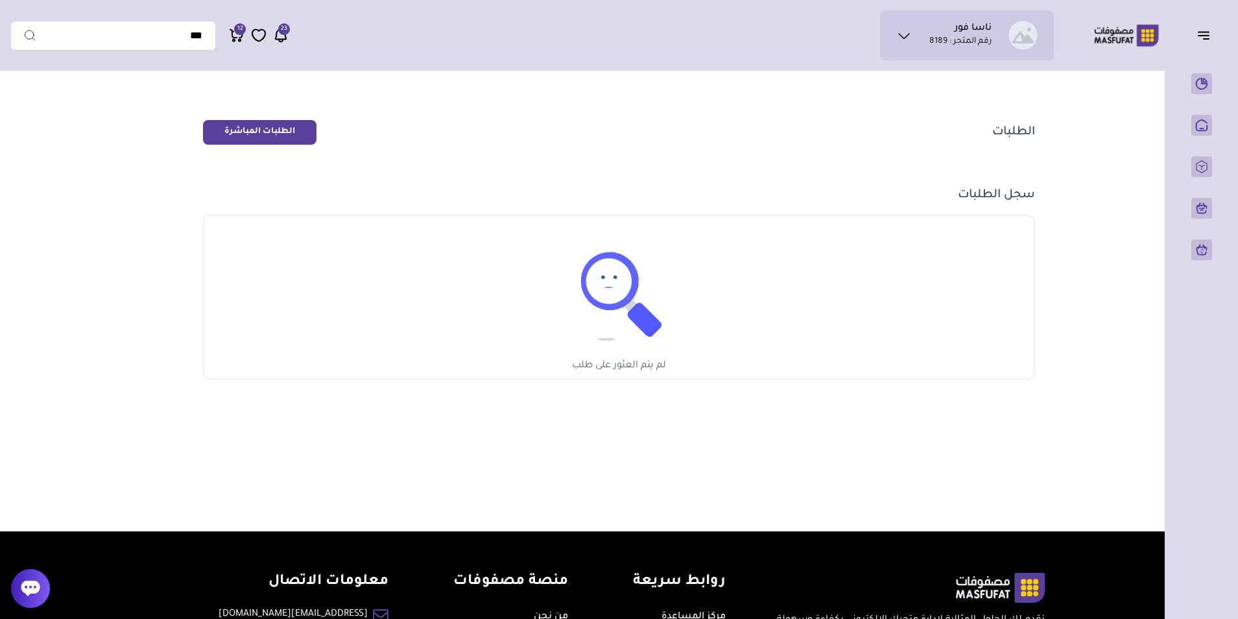
click at [234, 36] on icon at bounding box center [237, 35] width 16 height 16
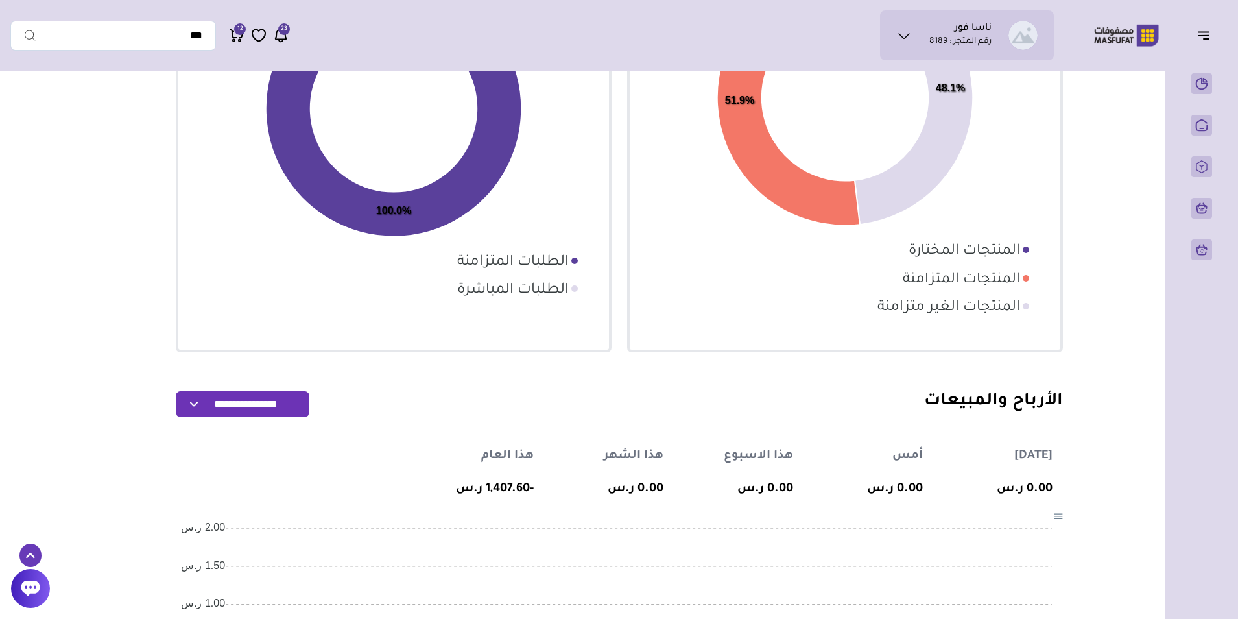
scroll to position [84, 0]
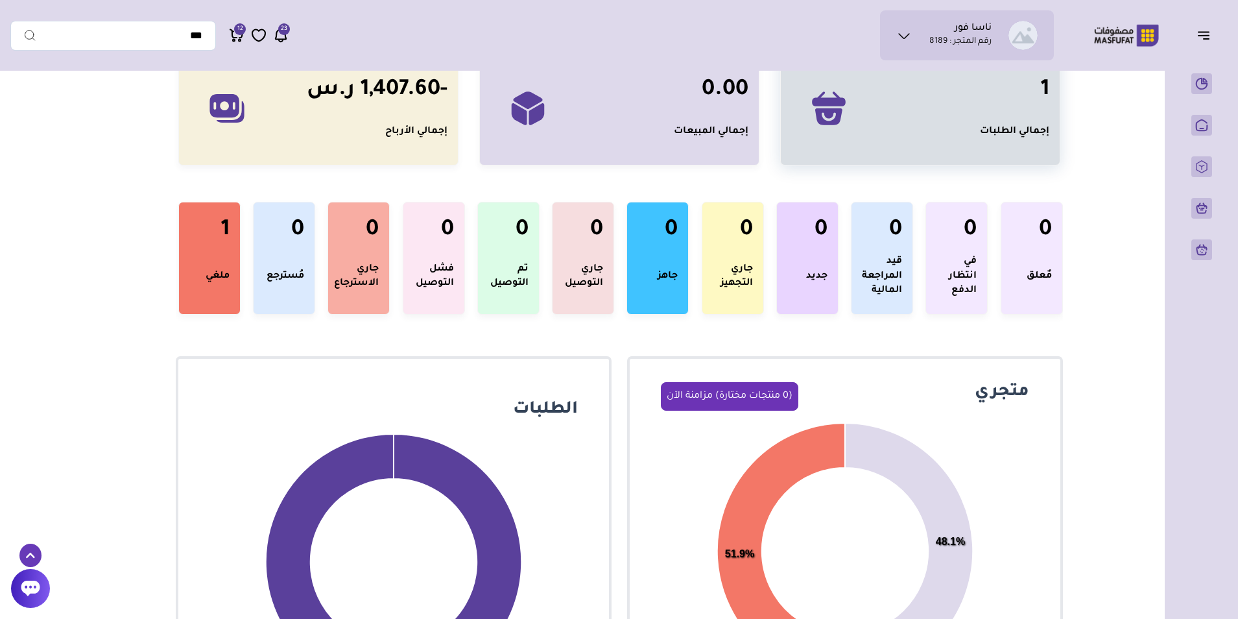
click at [1001, 140] on div "1 إجمالي الطلبات" at bounding box center [1014, 108] width 69 height 92
click at [1013, 129] on div "إجمالي الطلبات" at bounding box center [1014, 132] width 69 height 14
click at [826, 108] on icon at bounding box center [828, 116] width 27 height 17
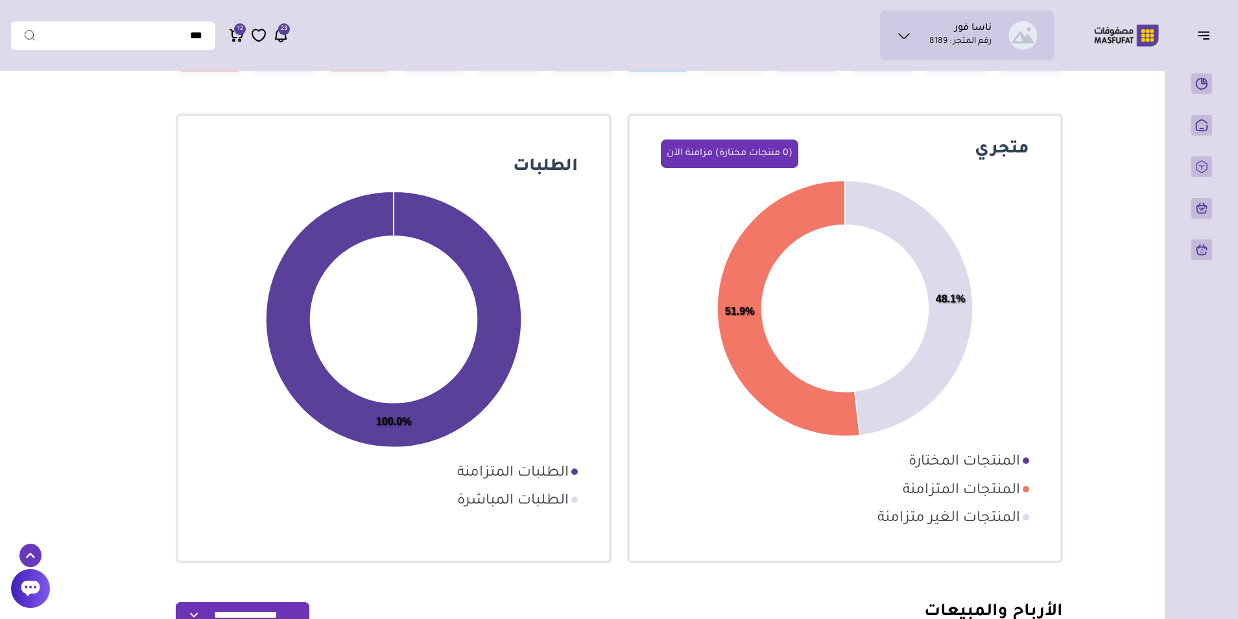
scroll to position [130, 0]
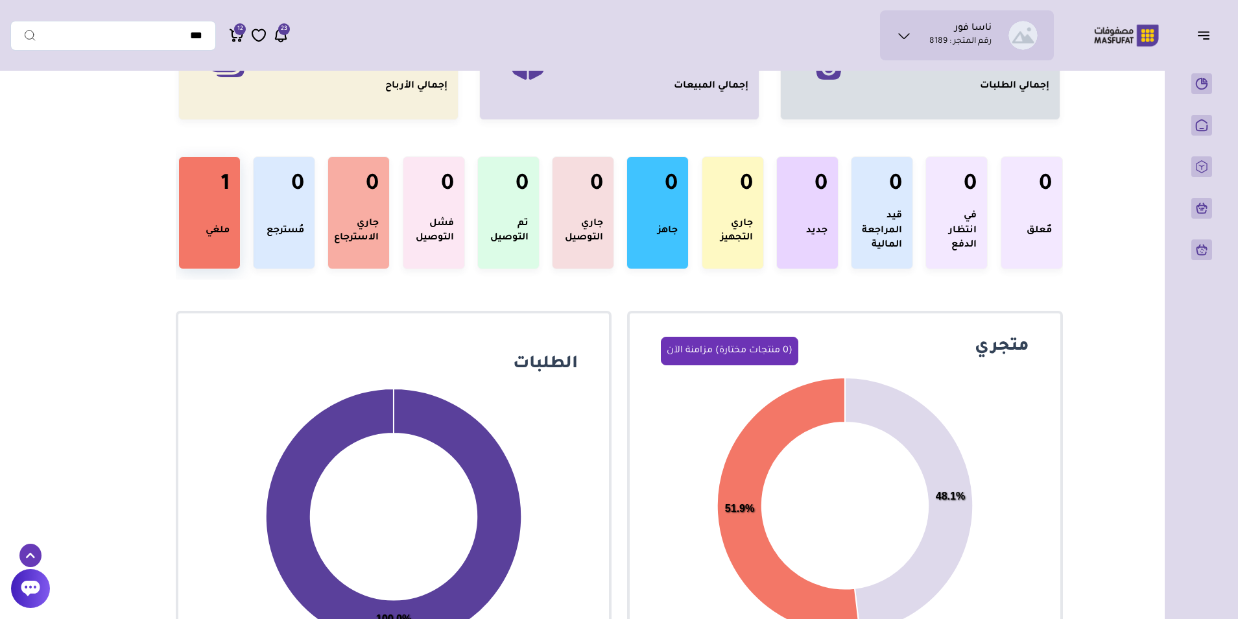
click at [204, 217] on div "1 ملغي" at bounding box center [209, 212] width 40 height 91
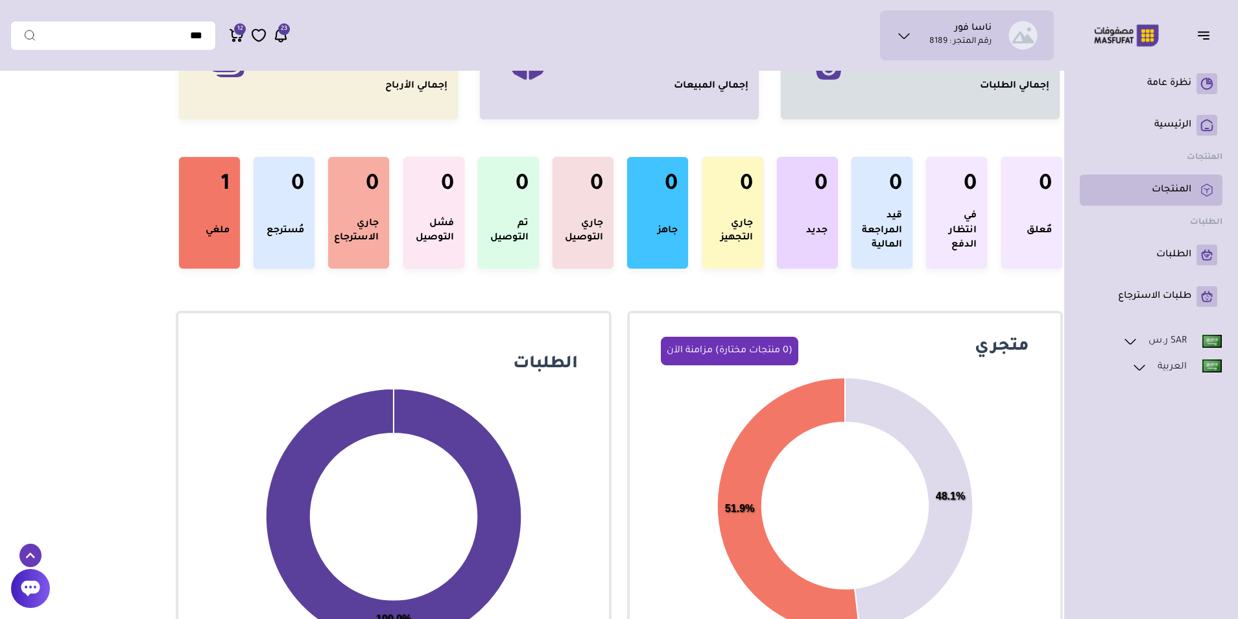
click at [1180, 193] on p "المنتجات" at bounding box center [1172, 190] width 40 height 13
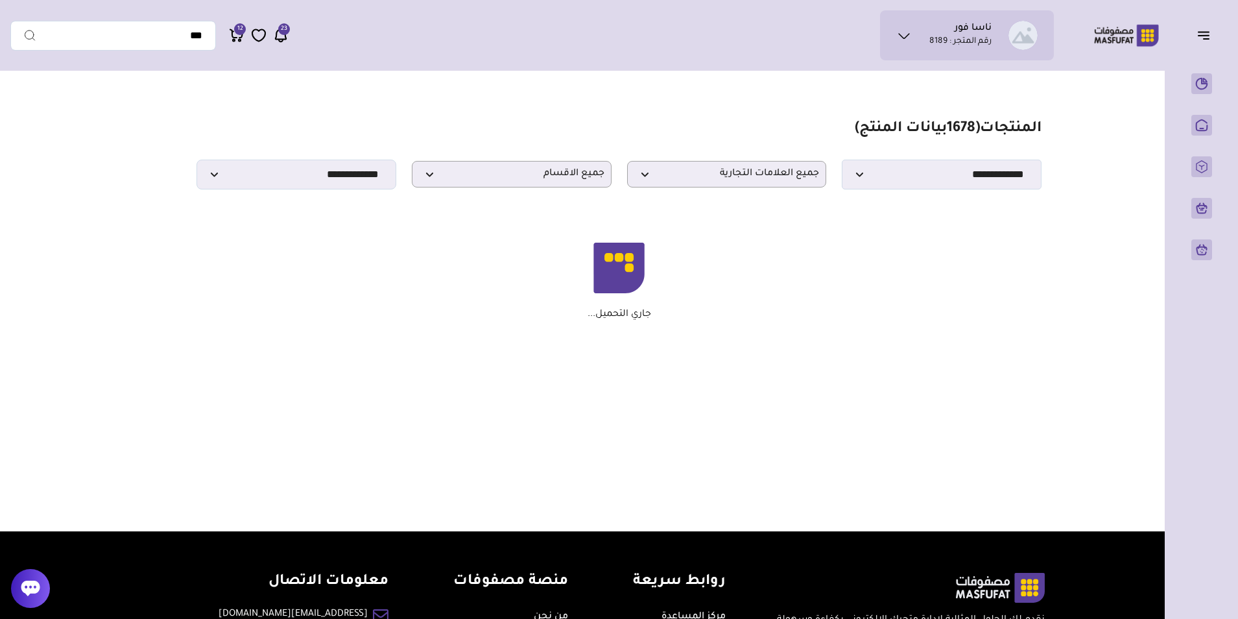
click at [237, 31] on span "12" at bounding box center [240, 29] width 6 height 12
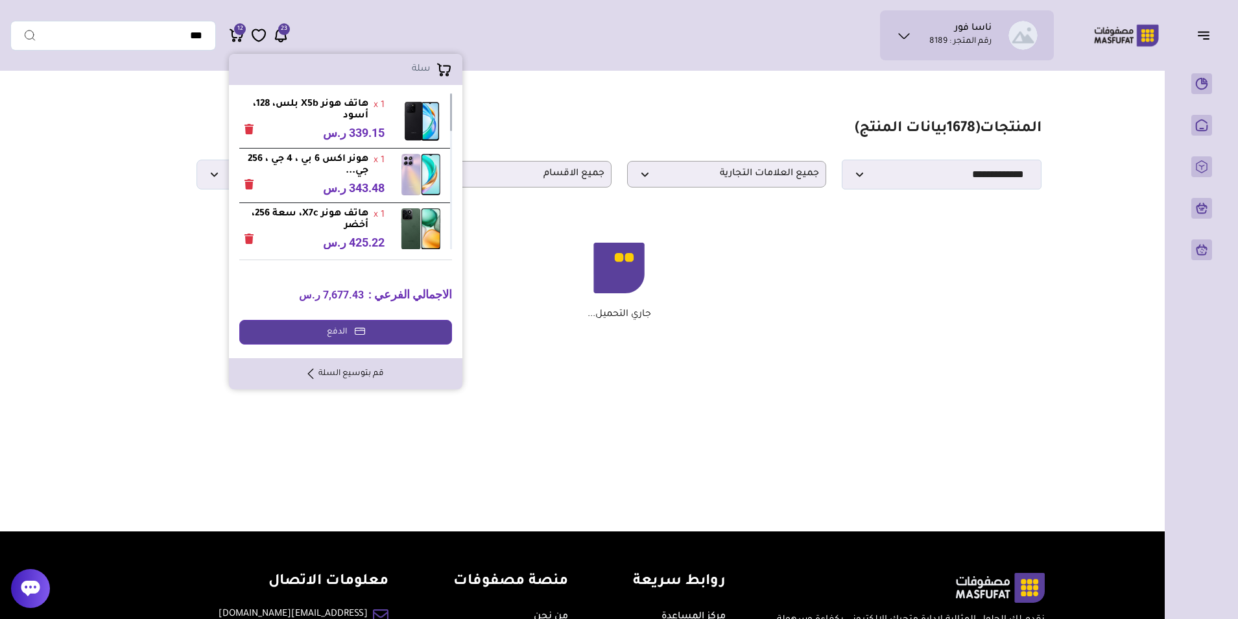
click at [372, 372] on link "قم بتوسيع السلة" at bounding box center [346, 374] width 76 height 12
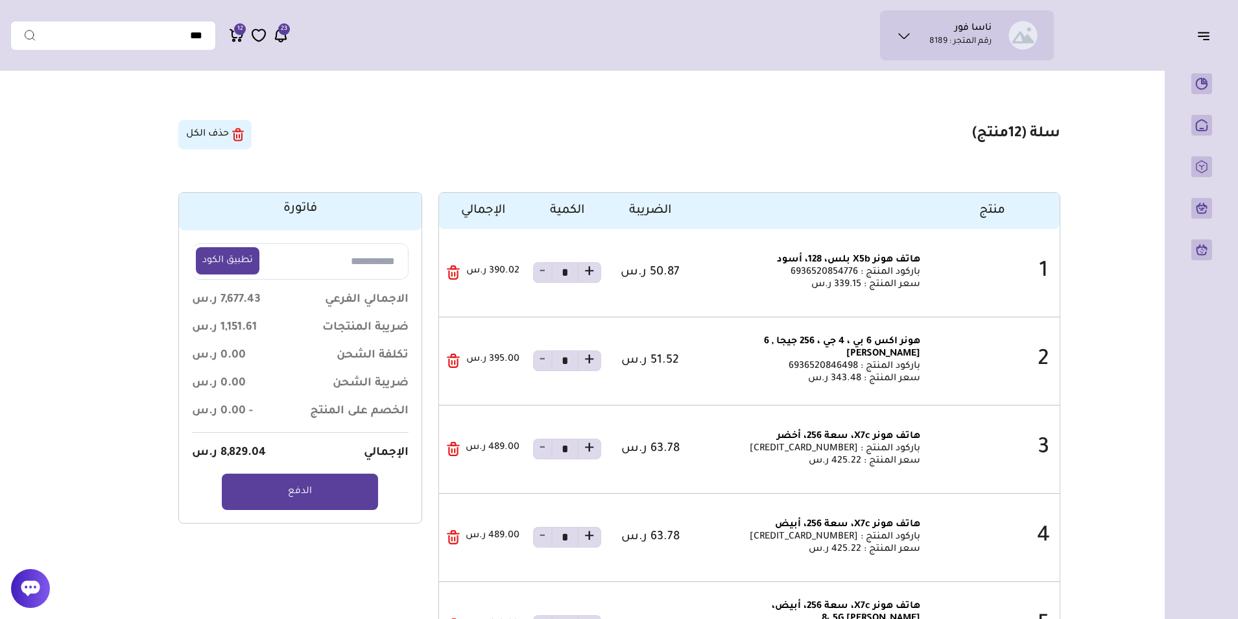
click at [1209, 31] on icon "button" at bounding box center [1204, 36] width 16 height 16
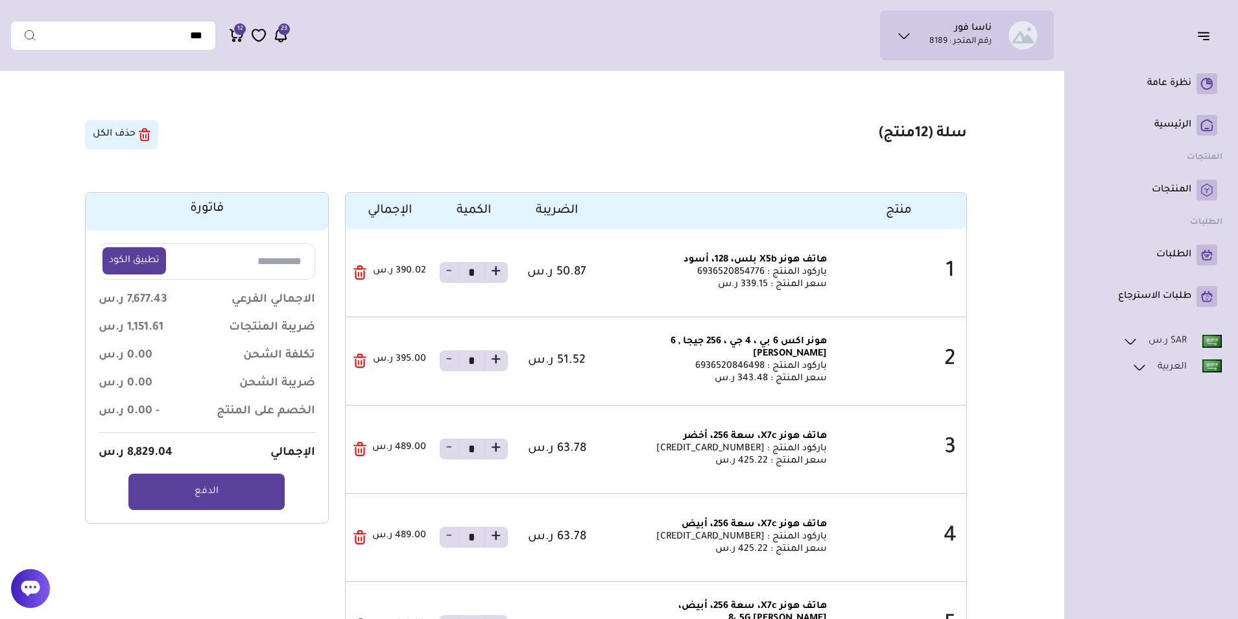
click at [1150, 342] on link "SAR ر.س" at bounding box center [1172, 341] width 101 height 17
click at [915, 34] on ul "ناسا فور رقم المتجر : 8189" at bounding box center [966, 35] width 153 height 29
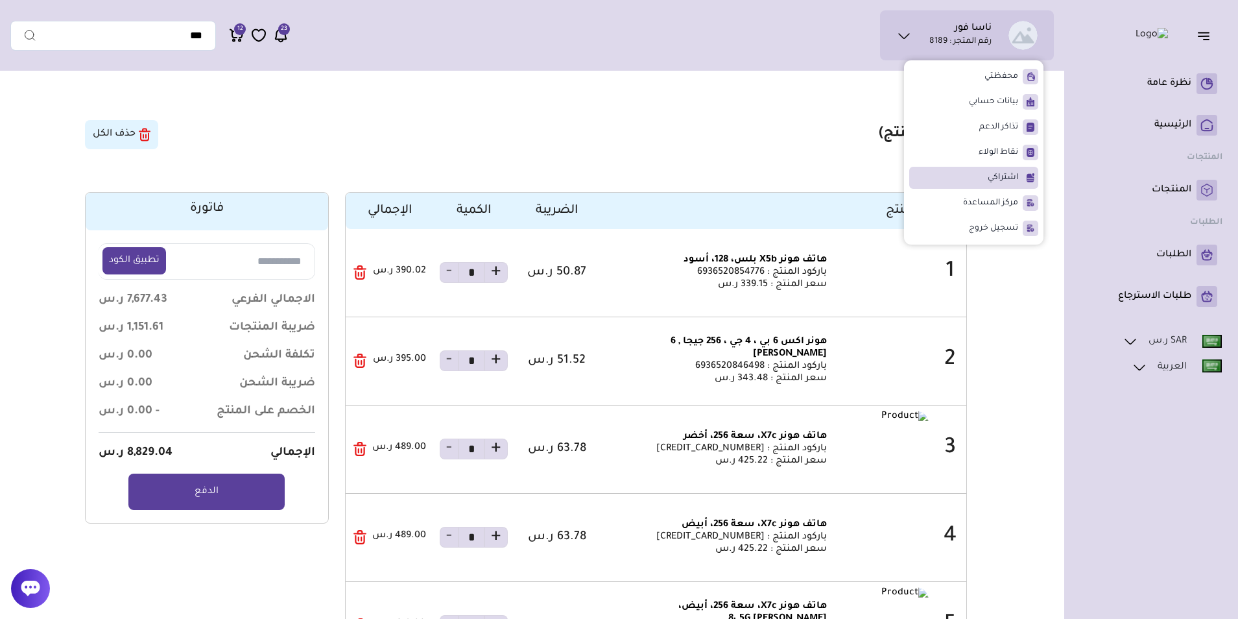
click at [988, 174] on span "اشتراكي" at bounding box center [1003, 177] width 30 height 13
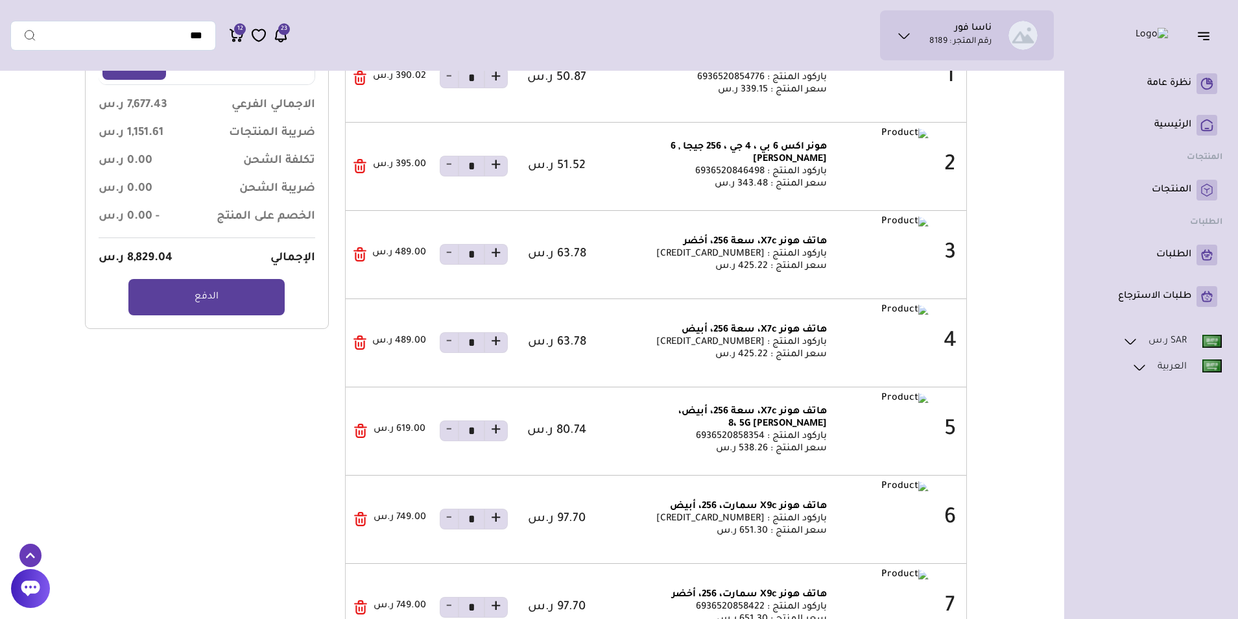
scroll to position [320, 0]
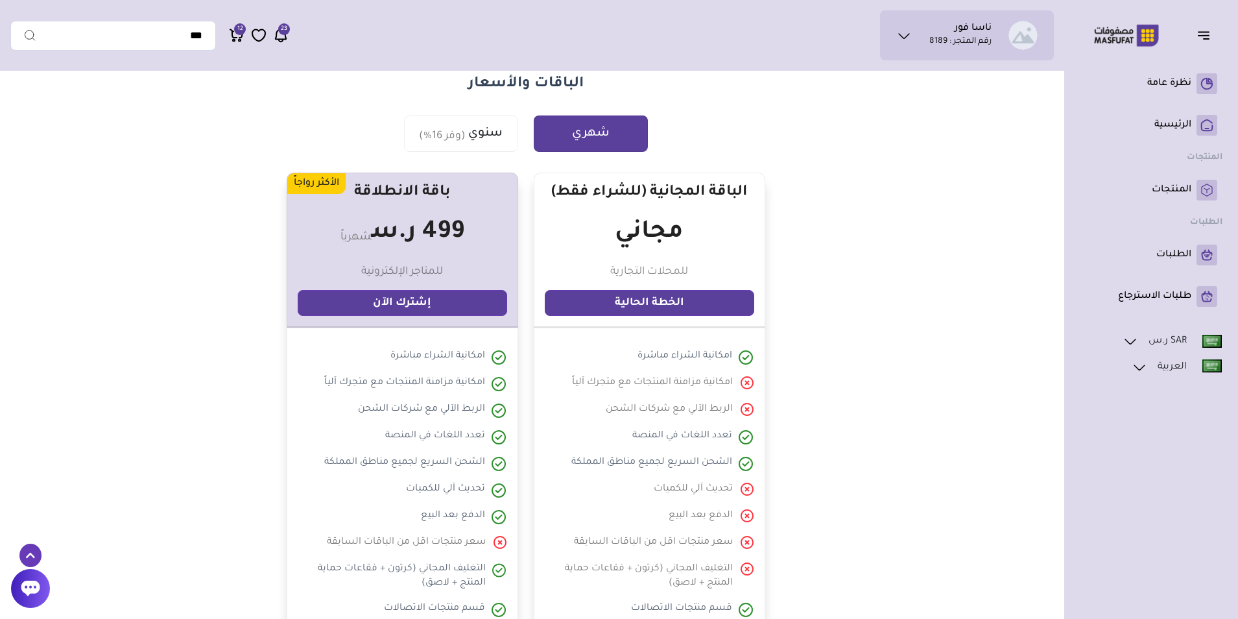
drag, startPoint x: 342, startPoint y: 209, endPoint x: 352, endPoint y: 218, distance: 13.8
click at [342, 209] on div "الأكثر رواجاً باقة الانطلاقة 499 ر.س شهرياً" at bounding box center [403, 250] width 232 height 155
click at [466, 139] on button "سنوي (وفر 16%)" at bounding box center [461, 133] width 114 height 36
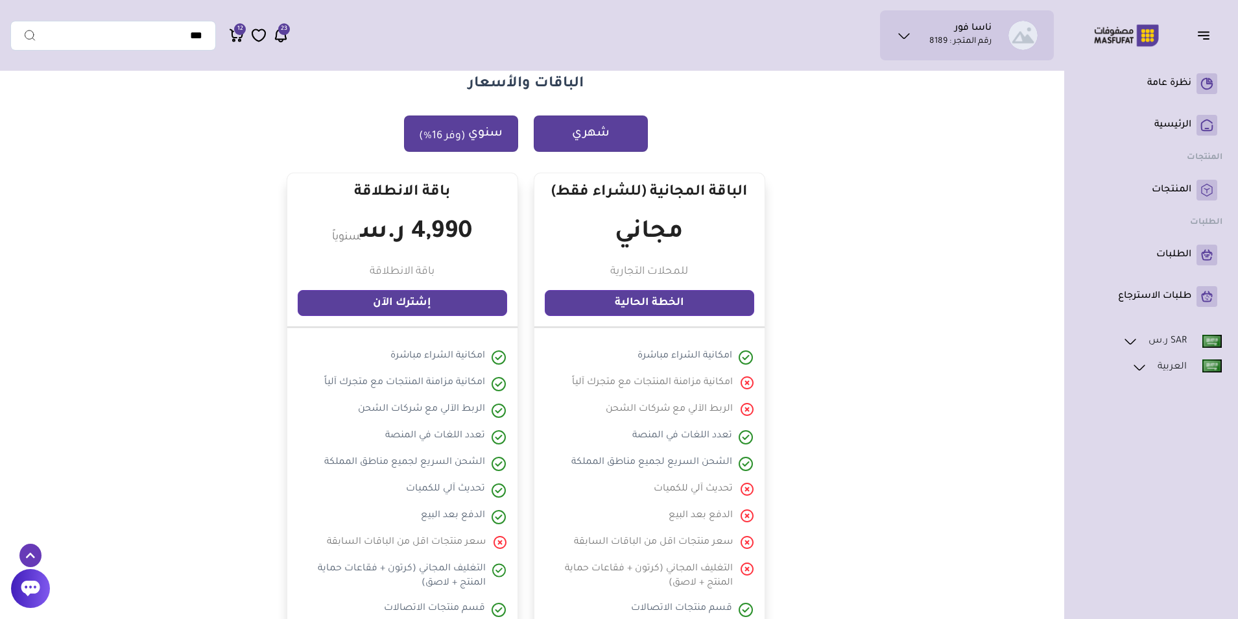
click at [572, 135] on button "شهري" at bounding box center [591, 133] width 114 height 36
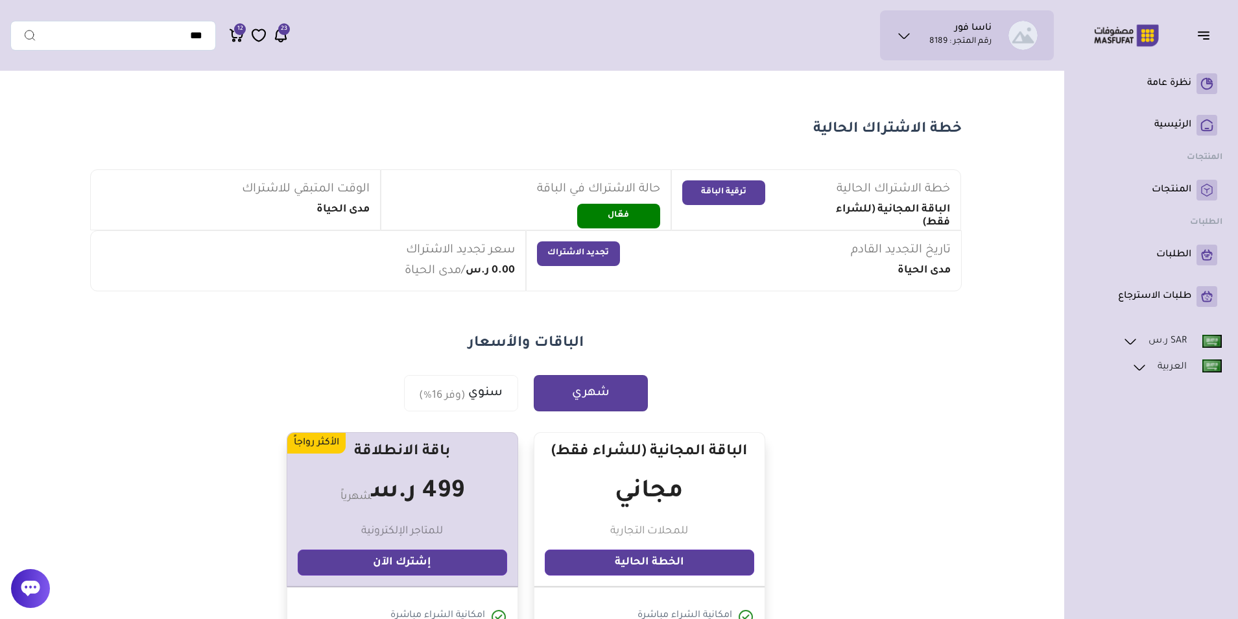
click at [238, 27] on span "12" at bounding box center [240, 29] width 6 height 12
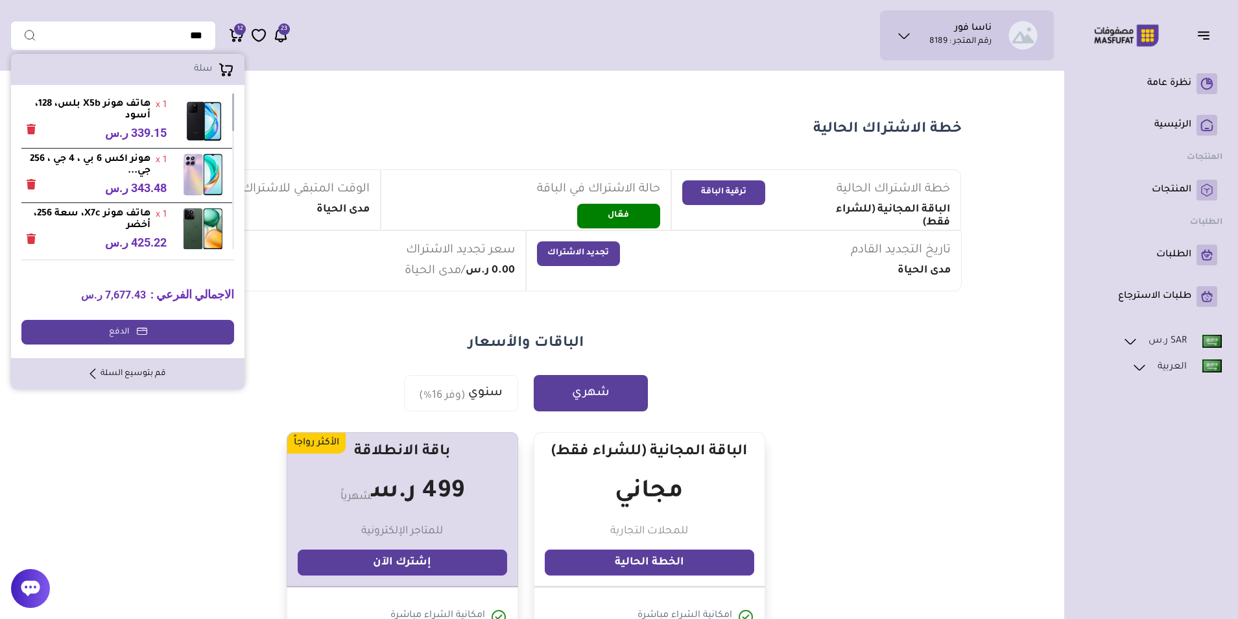
click at [147, 371] on link "قم بتوسيع السلة" at bounding box center [128, 374] width 76 height 12
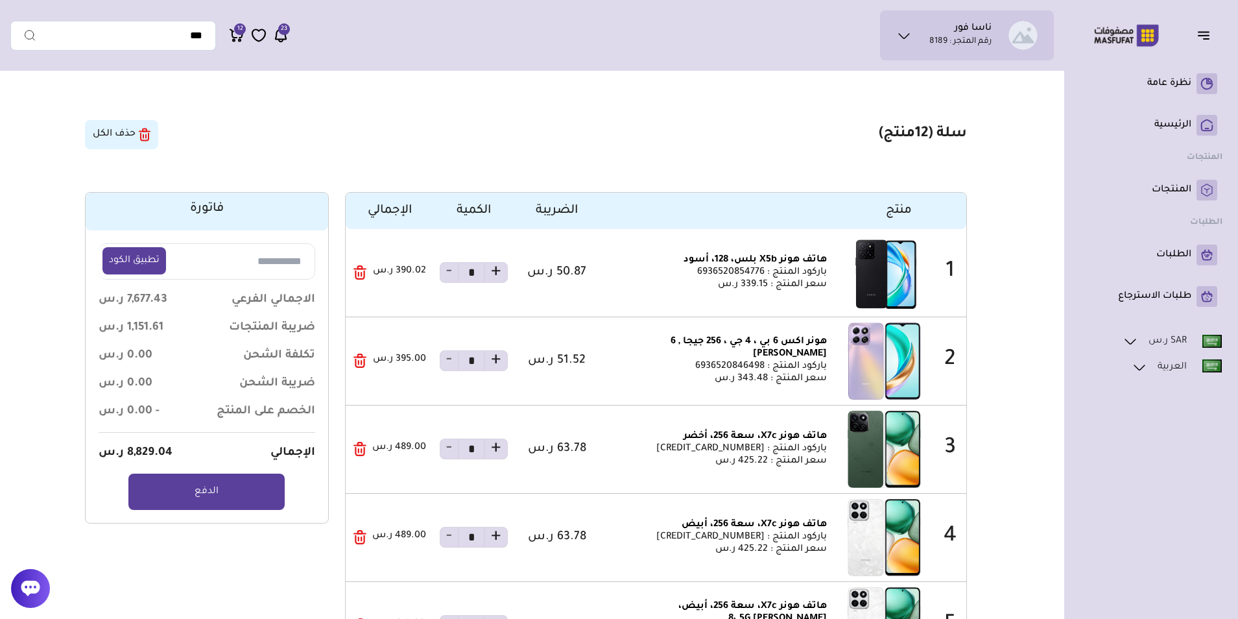
click at [732, 270] on span "باركود المنتج : 6936520854776" at bounding box center [762, 272] width 130 height 10
drag, startPoint x: 732, startPoint y: 270, endPoint x: 676, endPoint y: 300, distance: 63.2
click at [676, 300] on div "هاتف هونر X5b بلس، 128، أسود باركود المنتج : 6936520854776" at bounding box center [767, 272] width 323 height 77
click at [901, 274] on img at bounding box center [884, 272] width 88 height 77
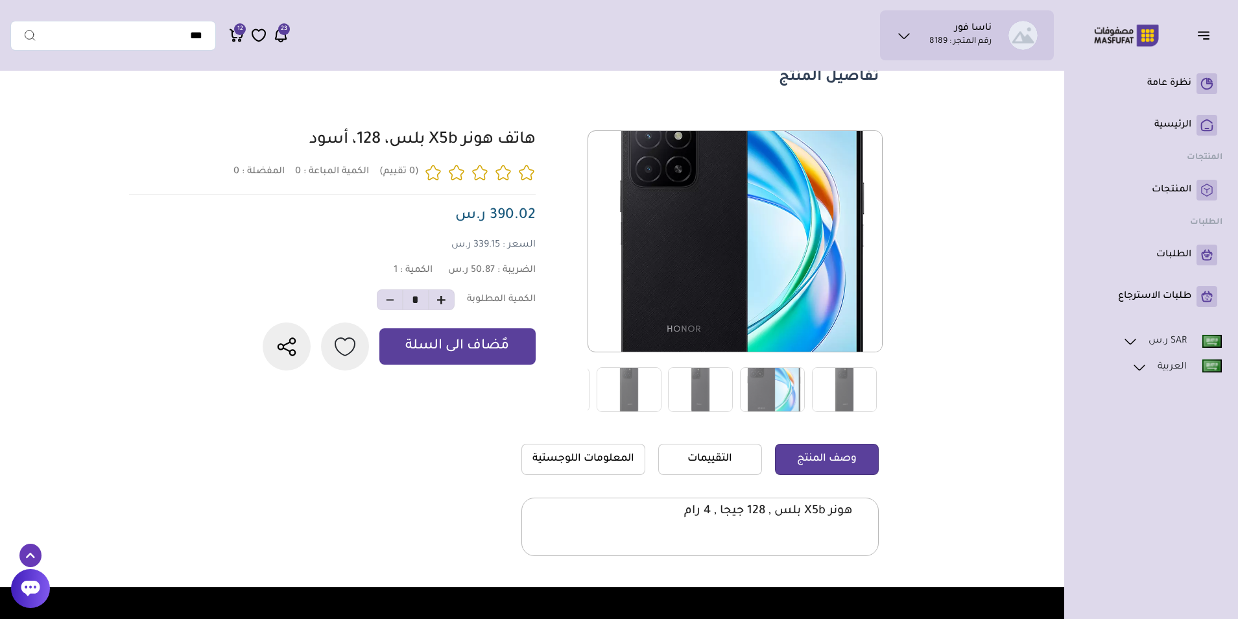
scroll to position [130, 0]
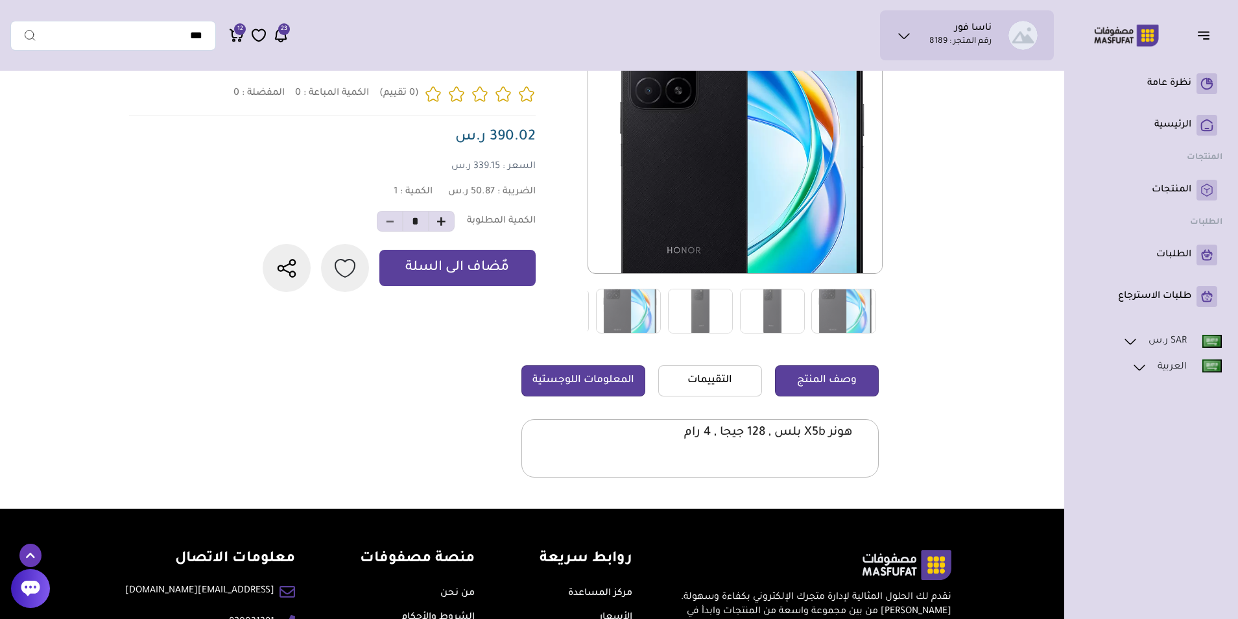
click at [571, 373] on link "المعلومات اللوجستية" at bounding box center [583, 380] width 124 height 31
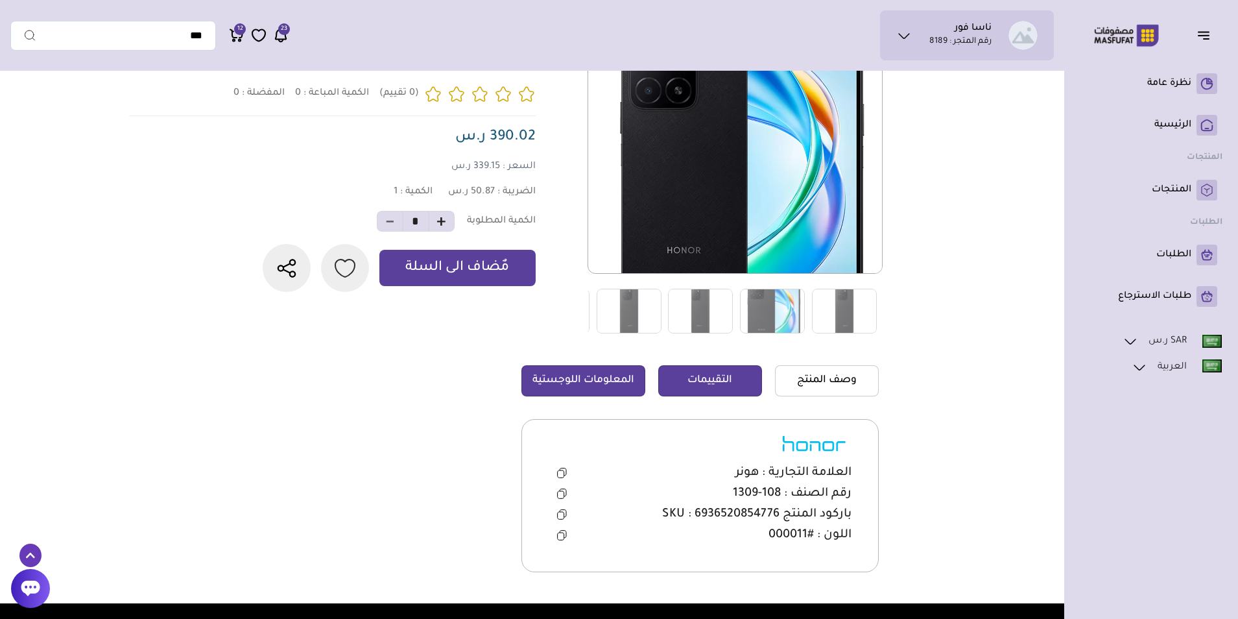
click at [713, 385] on link "التقييمات" at bounding box center [710, 380] width 104 height 31
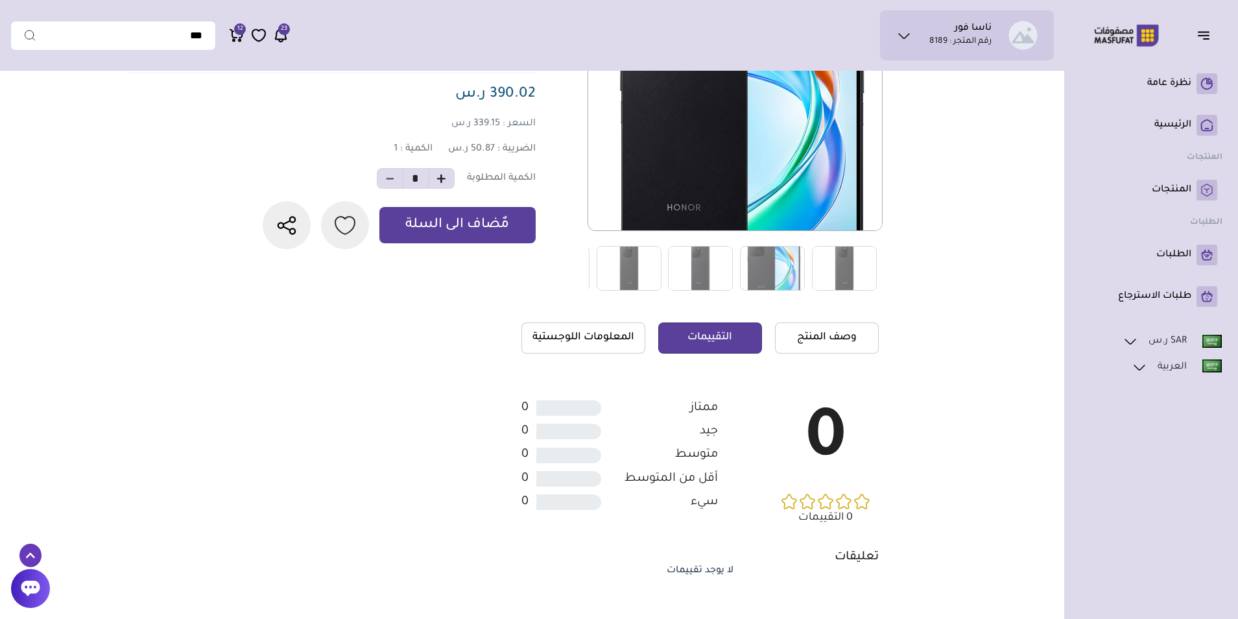
scroll to position [195, 0]
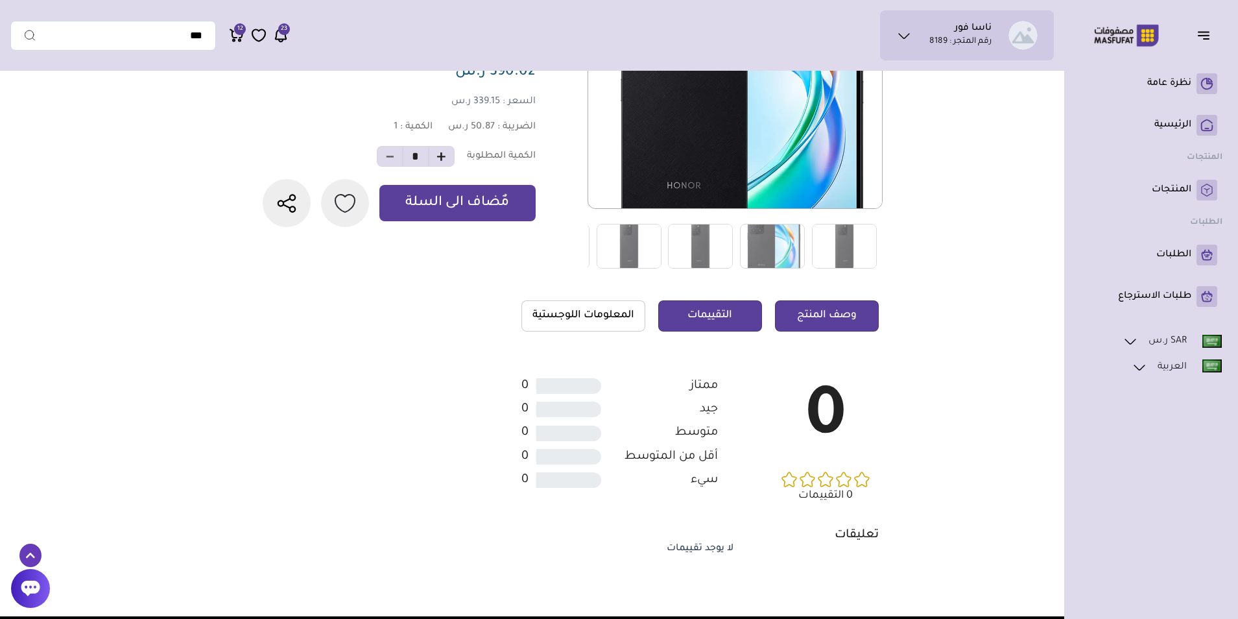
click at [839, 324] on link "وصف المنتج" at bounding box center [827, 315] width 104 height 31
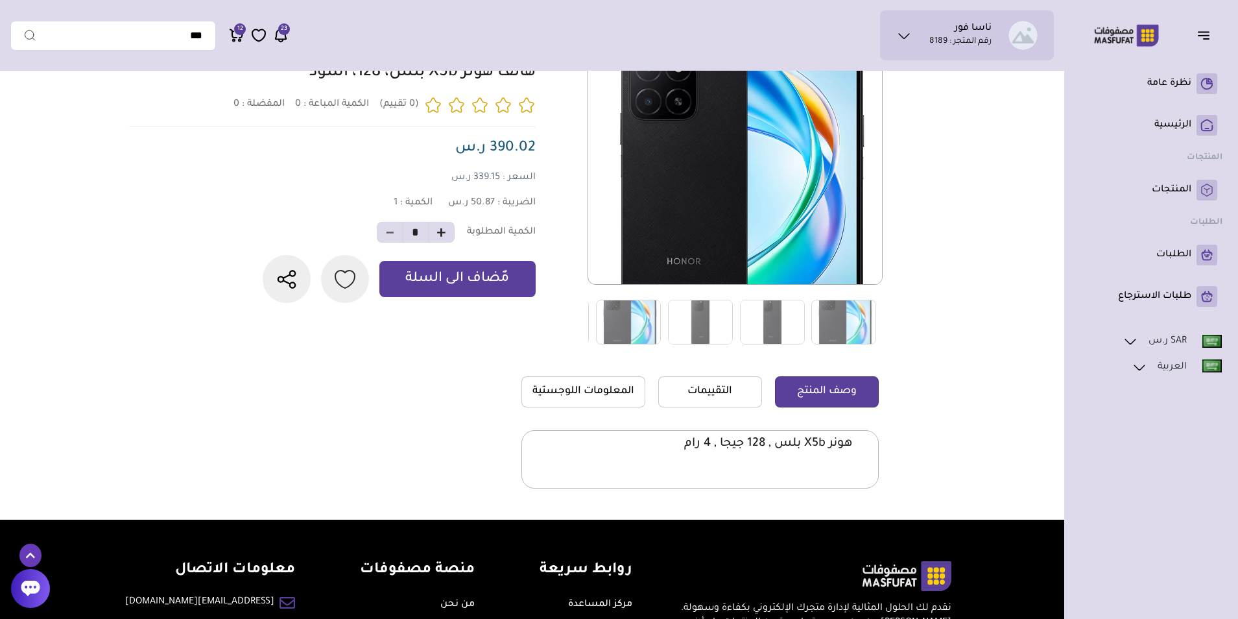
scroll to position [0, 0]
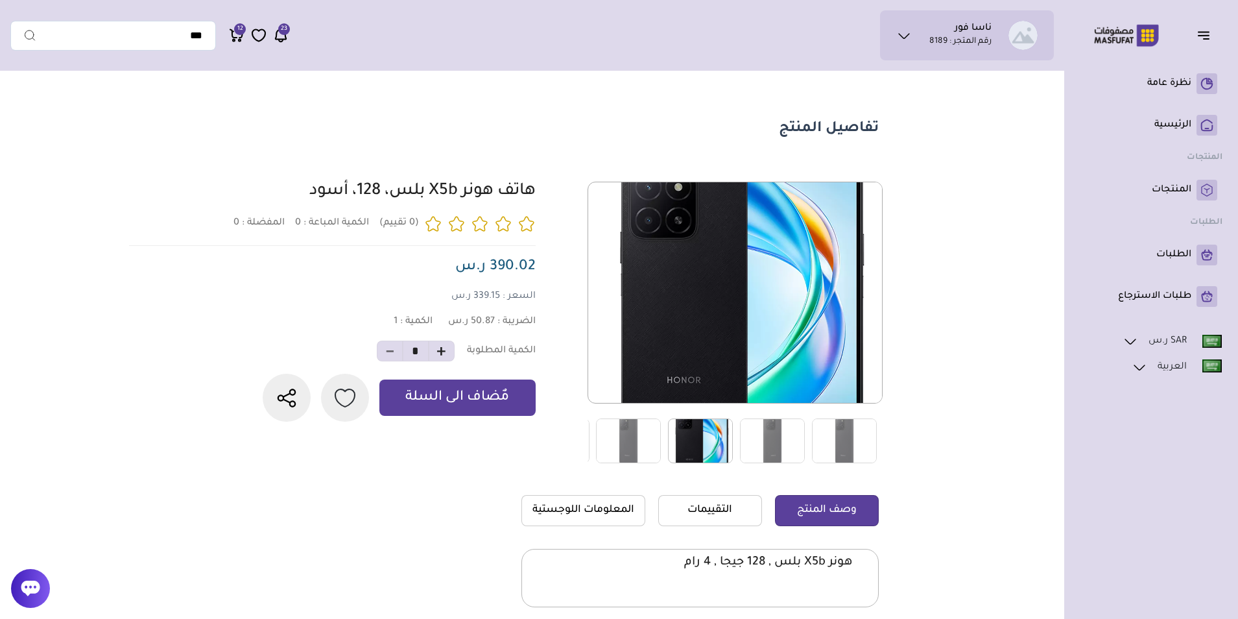
click at [695, 430] on img at bounding box center [700, 440] width 65 height 45
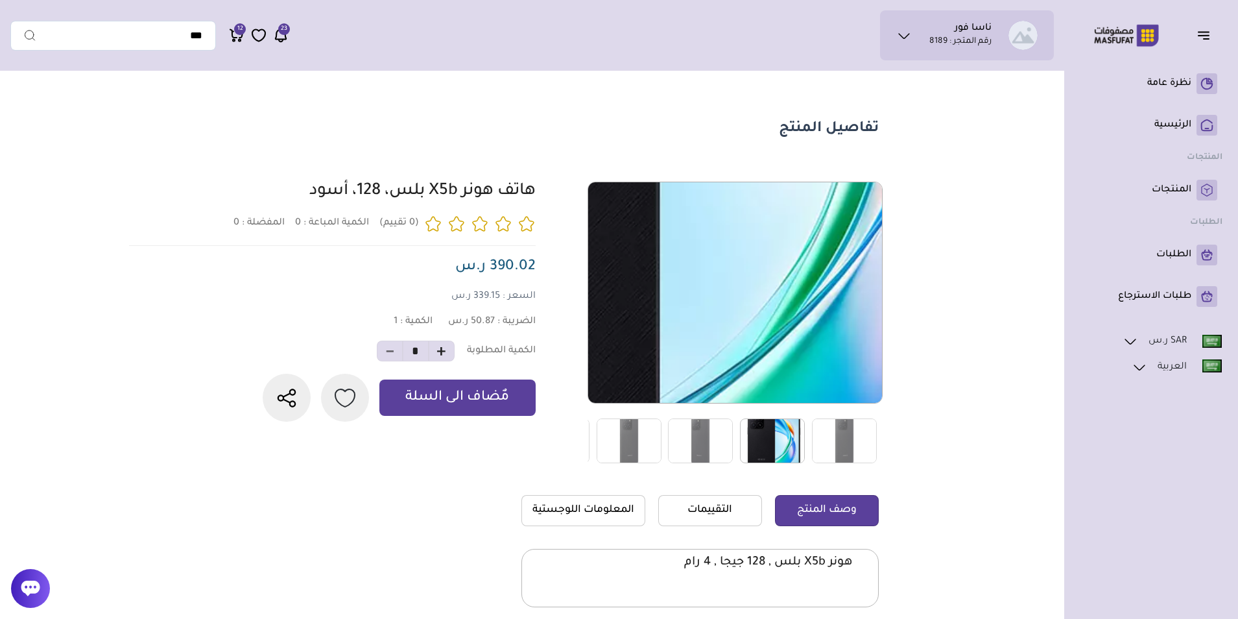
scroll to position [259, 0]
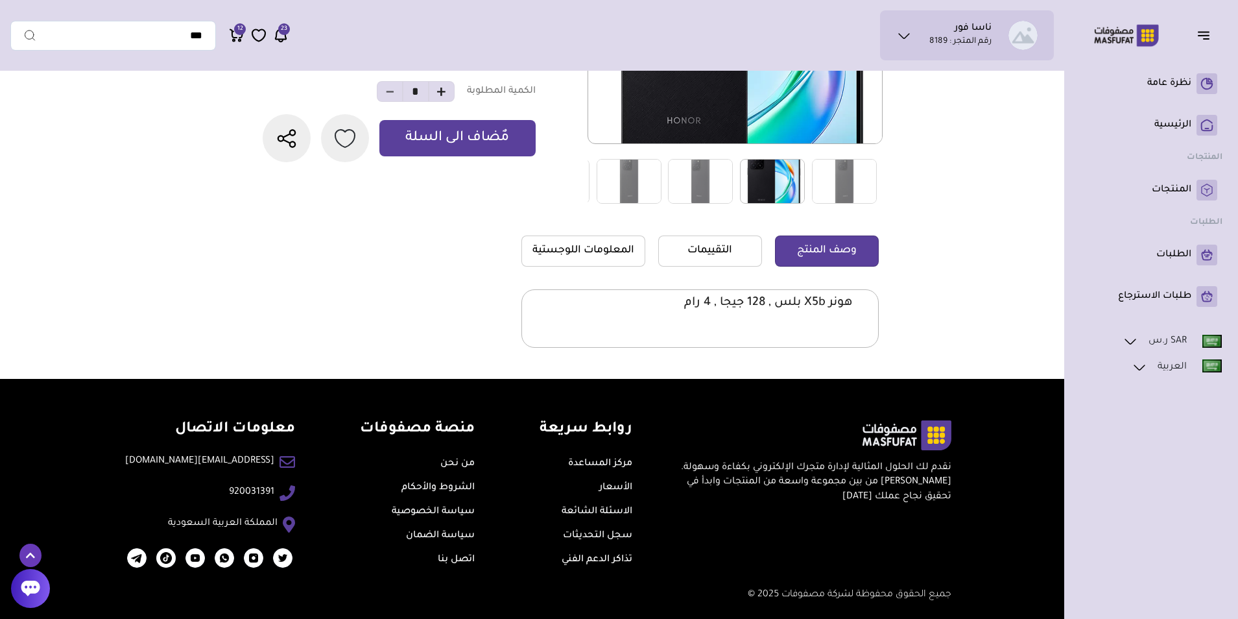
click at [1035, 232] on main "تفاصيل المنتج 0 0 1 *" at bounding box center [525, 98] width 1030 height 561
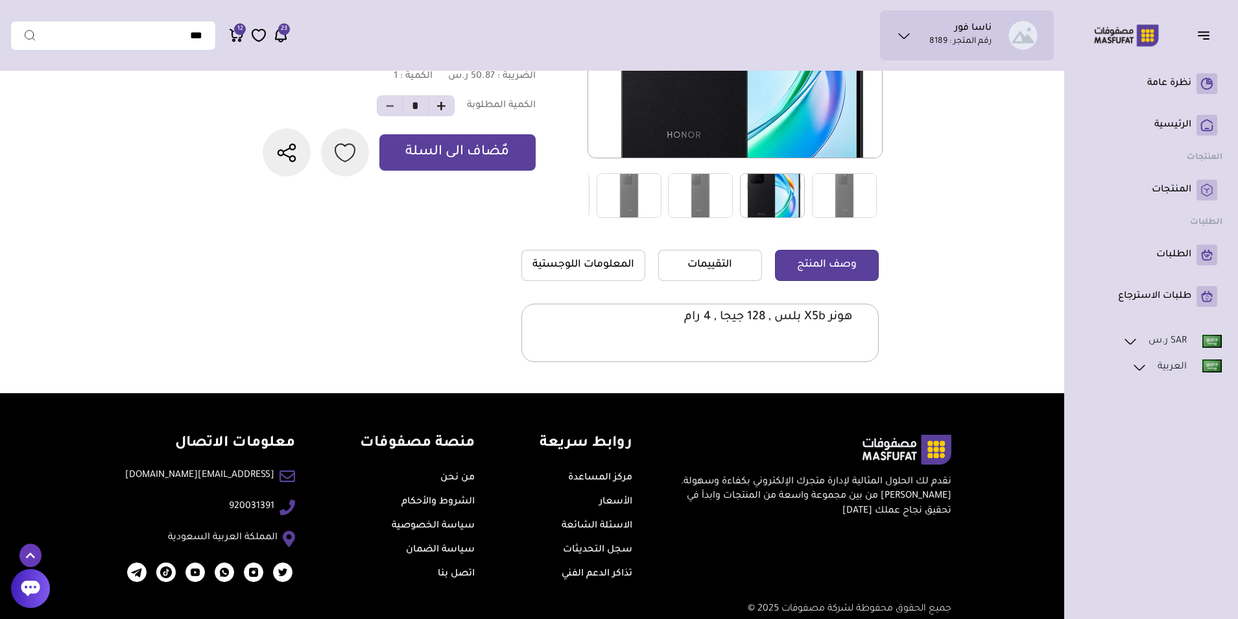
scroll to position [266, 0]
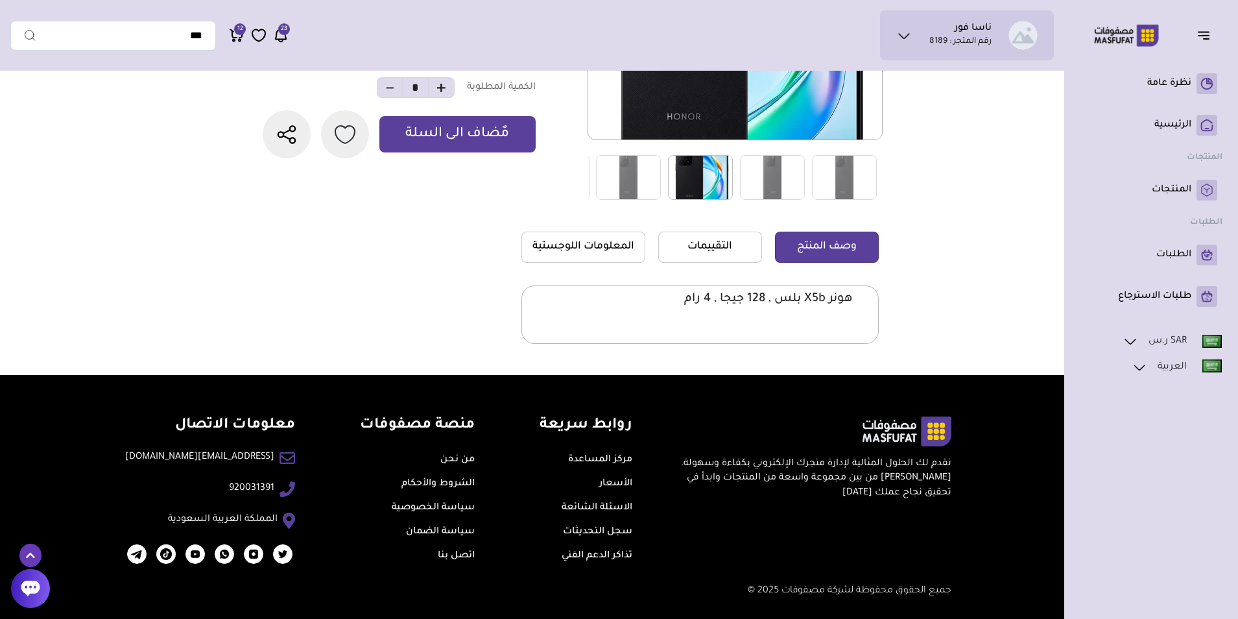
click at [608, 484] on link "الأسعار" at bounding box center [615, 484] width 33 height 10
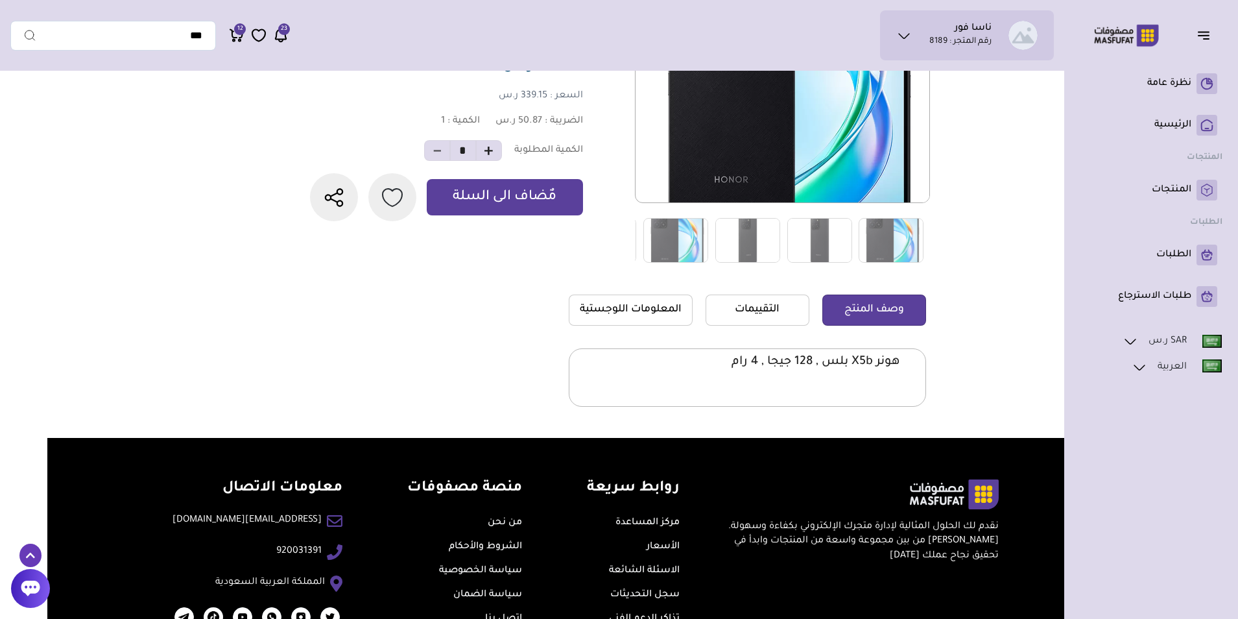
scroll to position [266, -47]
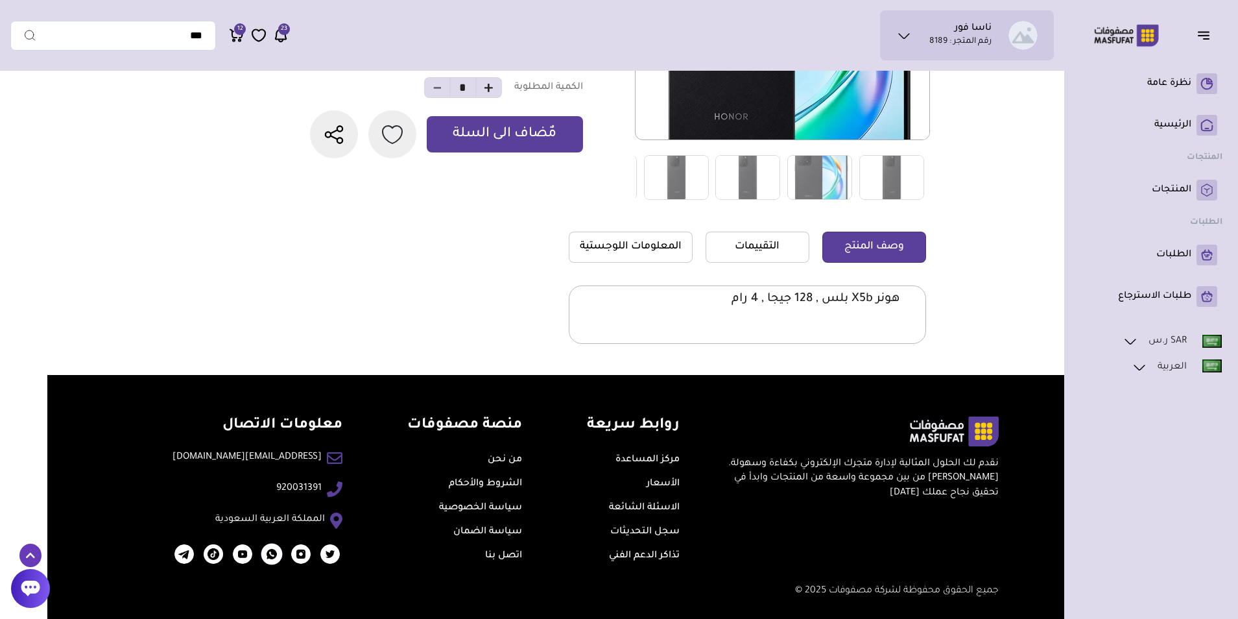
click at [261, 559] on img at bounding box center [271, 553] width 21 height 21
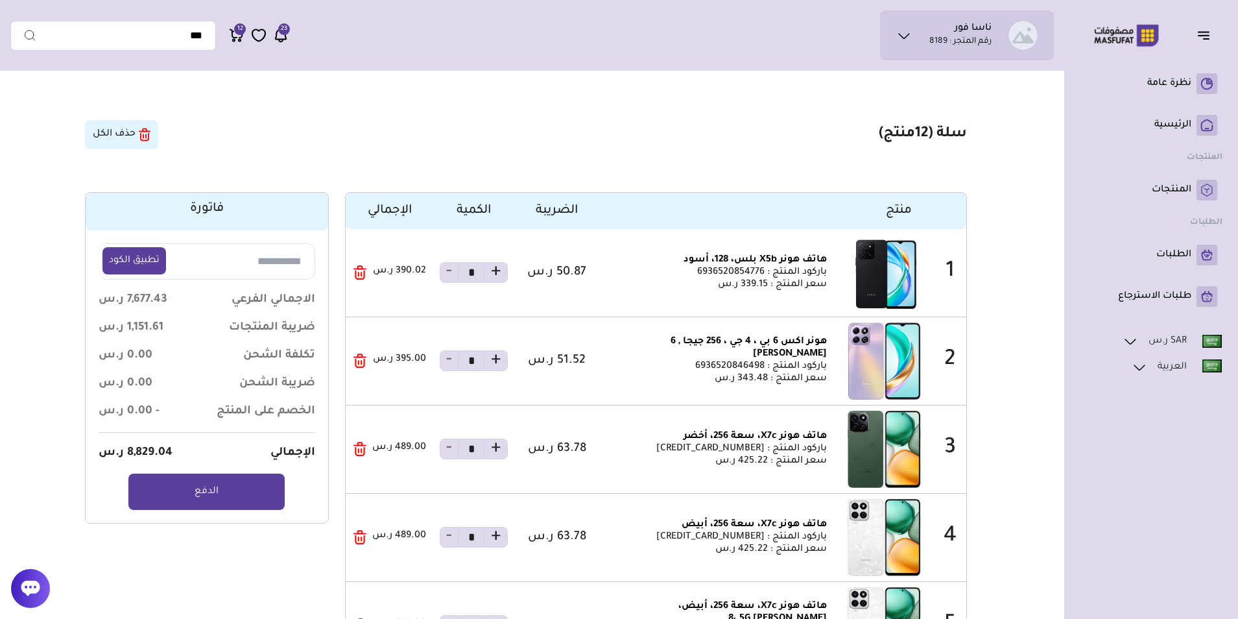
click at [358, 274] on icon "button" at bounding box center [360, 275] width 8 height 8
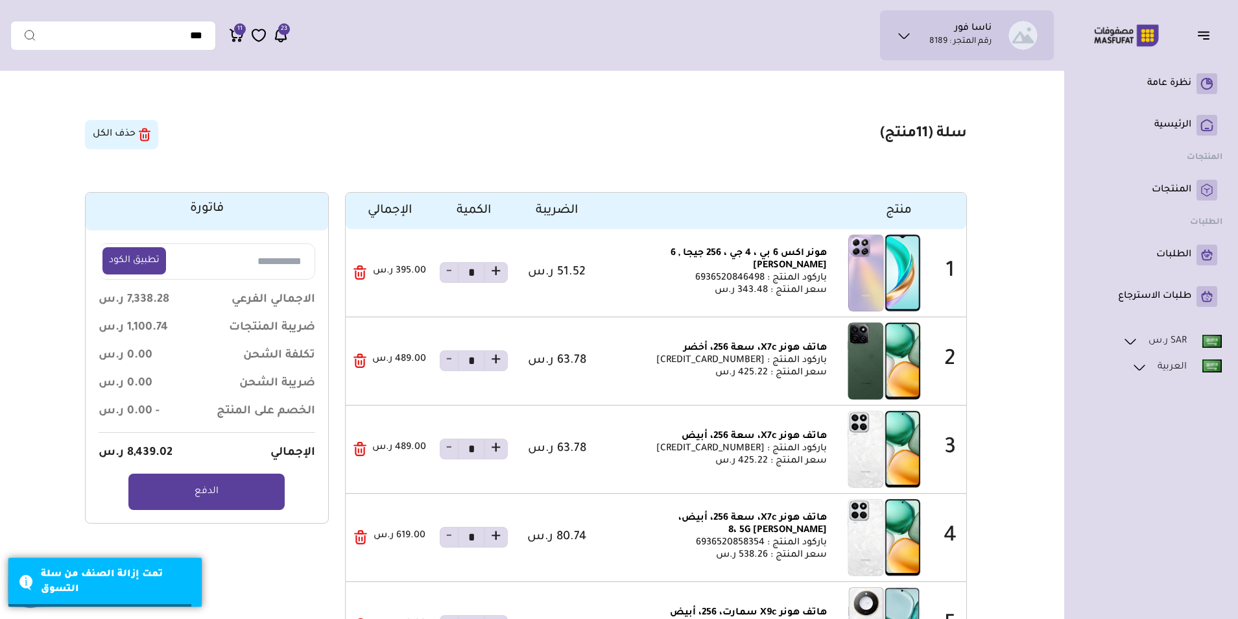
click at [362, 274] on icon "button" at bounding box center [359, 272] width 13 height 14
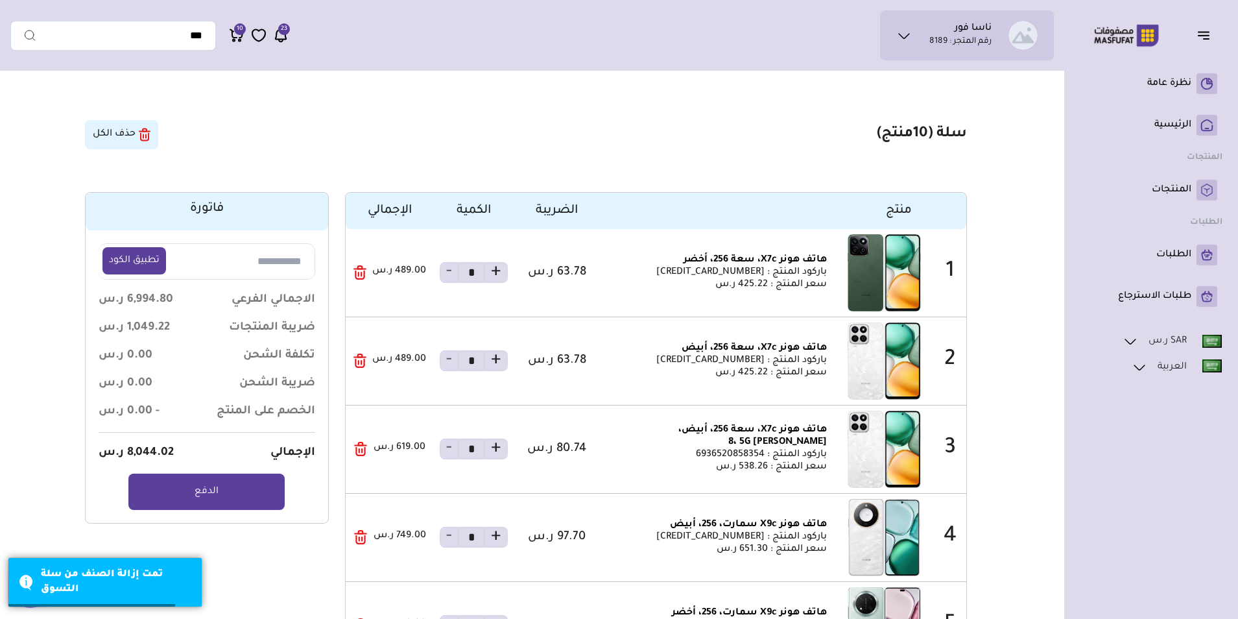
click at [362, 274] on icon "button" at bounding box center [359, 272] width 13 height 14
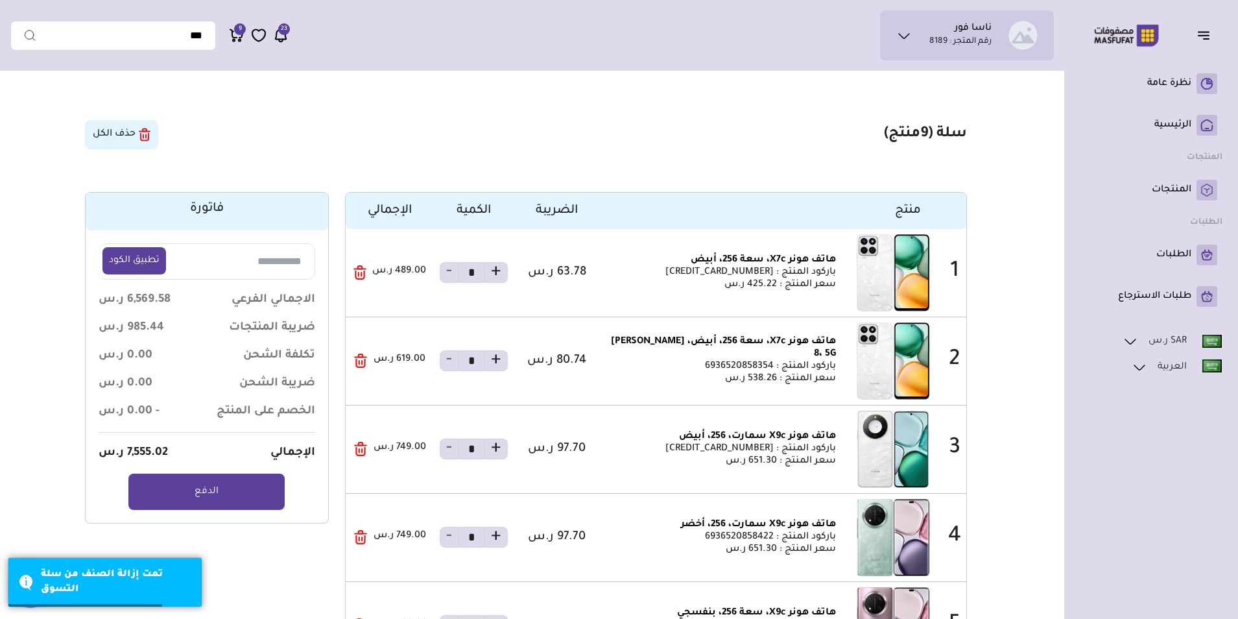
click at [362, 274] on icon "button" at bounding box center [359, 272] width 13 height 14
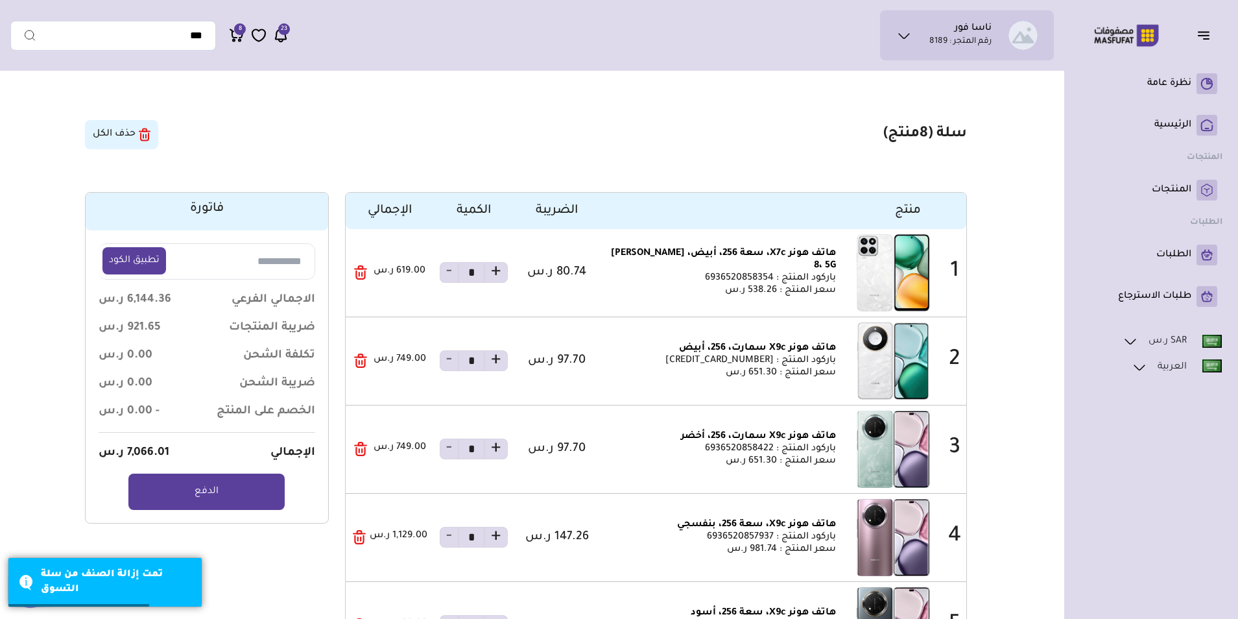
click at [362, 274] on icon "button" at bounding box center [360, 272] width 13 height 14
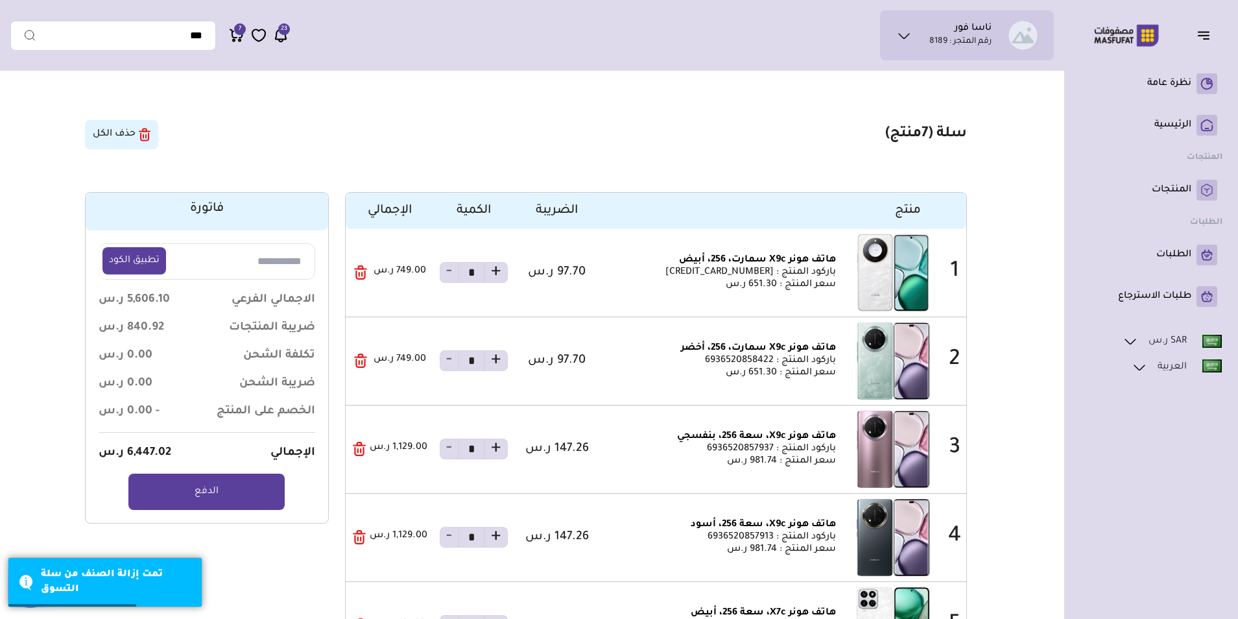
click at [362, 274] on icon "button" at bounding box center [360, 272] width 13 height 14
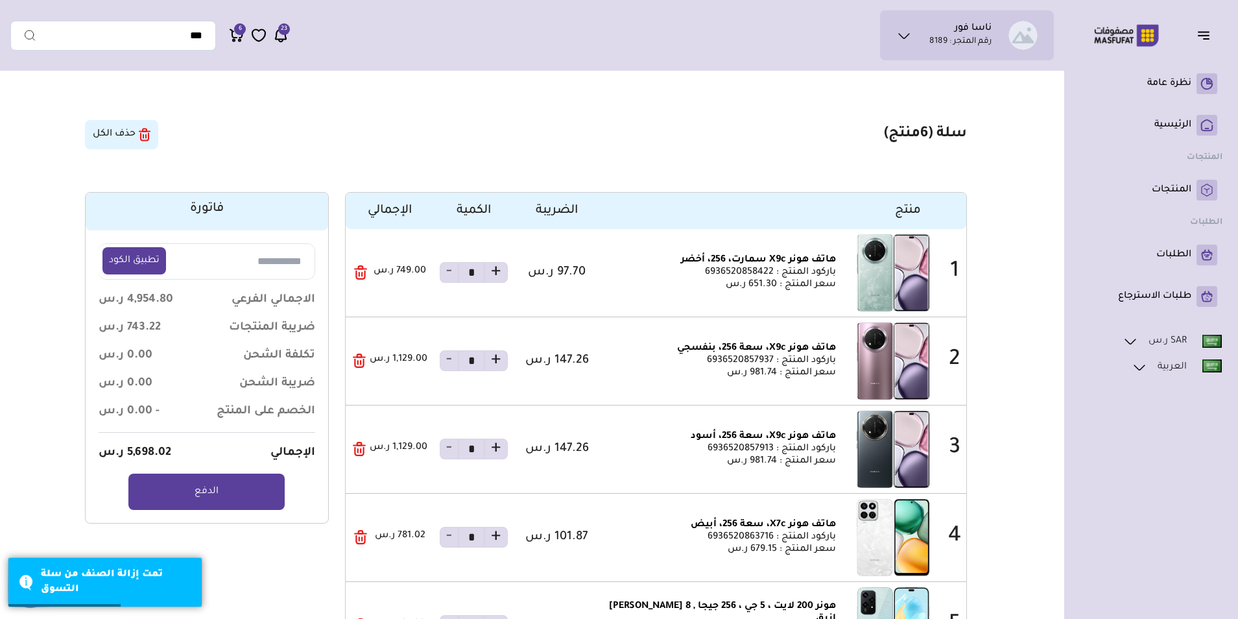
click at [362, 274] on icon "button" at bounding box center [360, 272] width 13 height 14
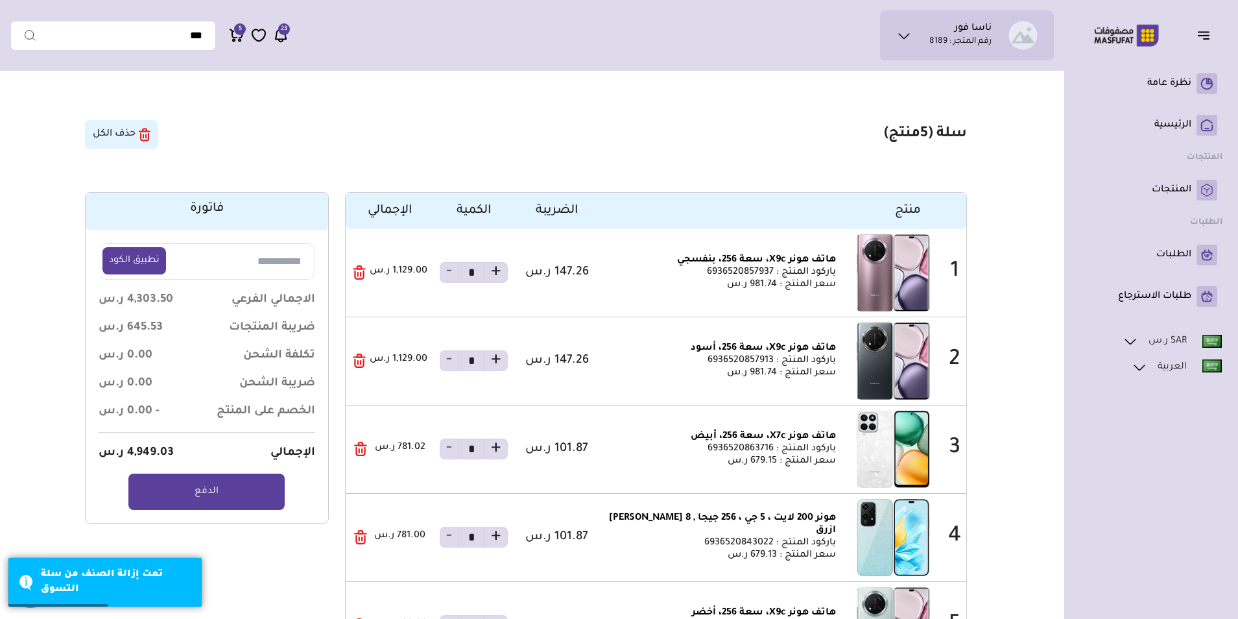
click at [362, 274] on icon "button" at bounding box center [359, 272] width 13 height 14
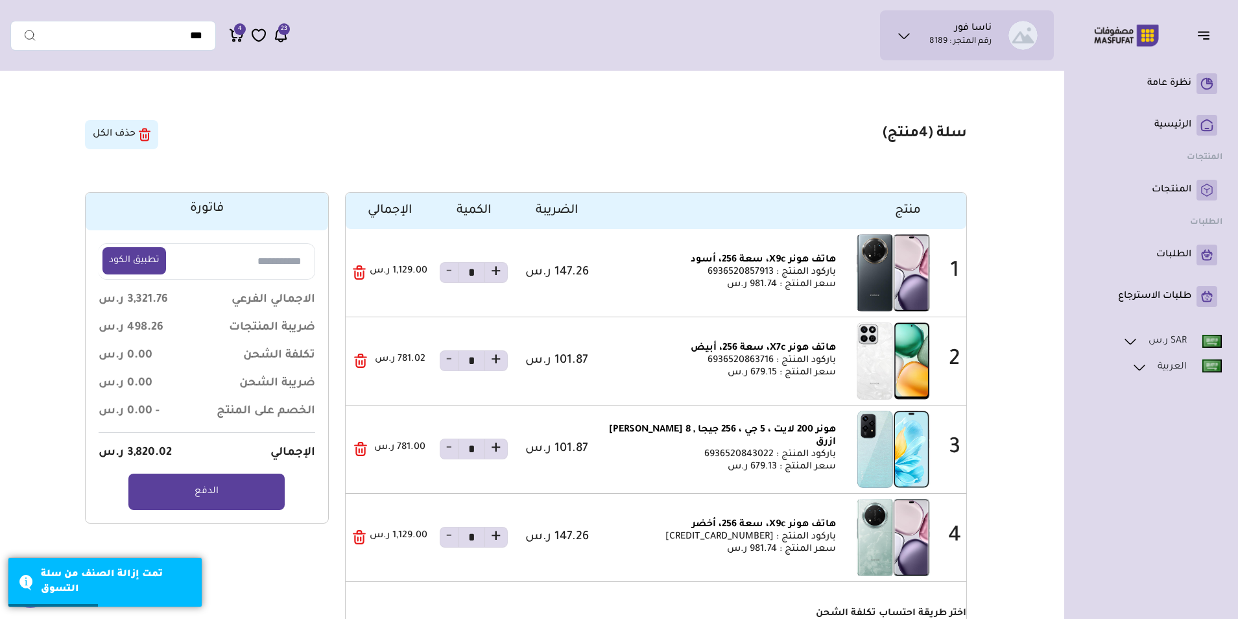
click at [362, 274] on icon "button" at bounding box center [359, 272] width 13 height 14
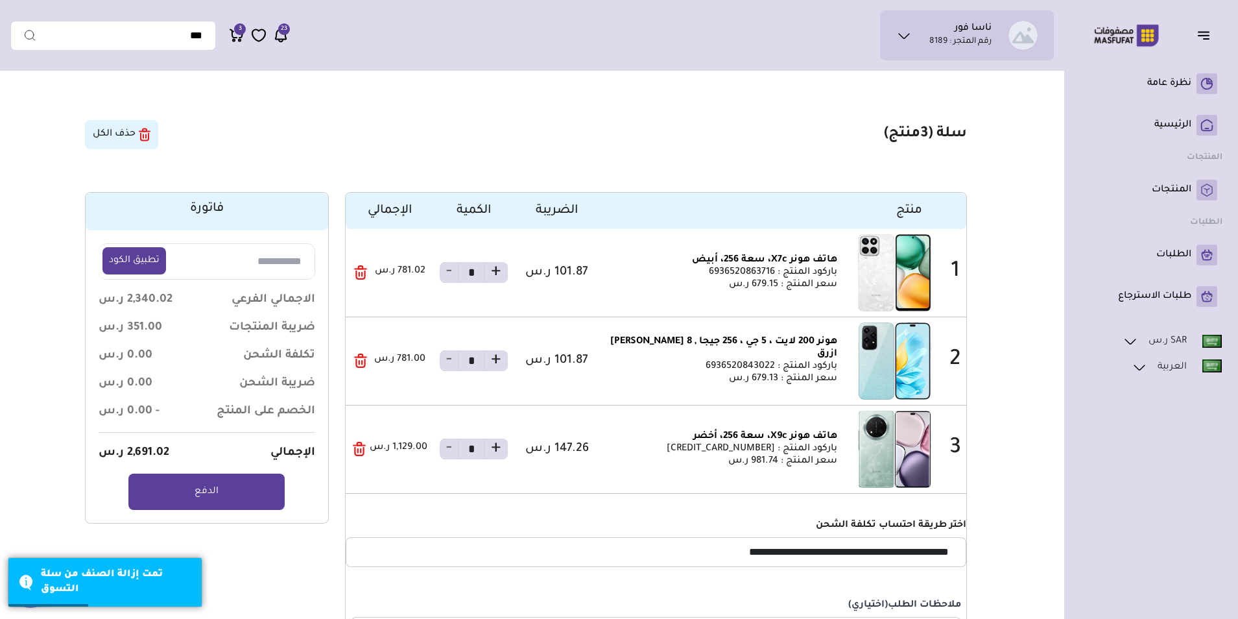
click at [359, 274] on icon "button" at bounding box center [359, 274] width 0 height 4
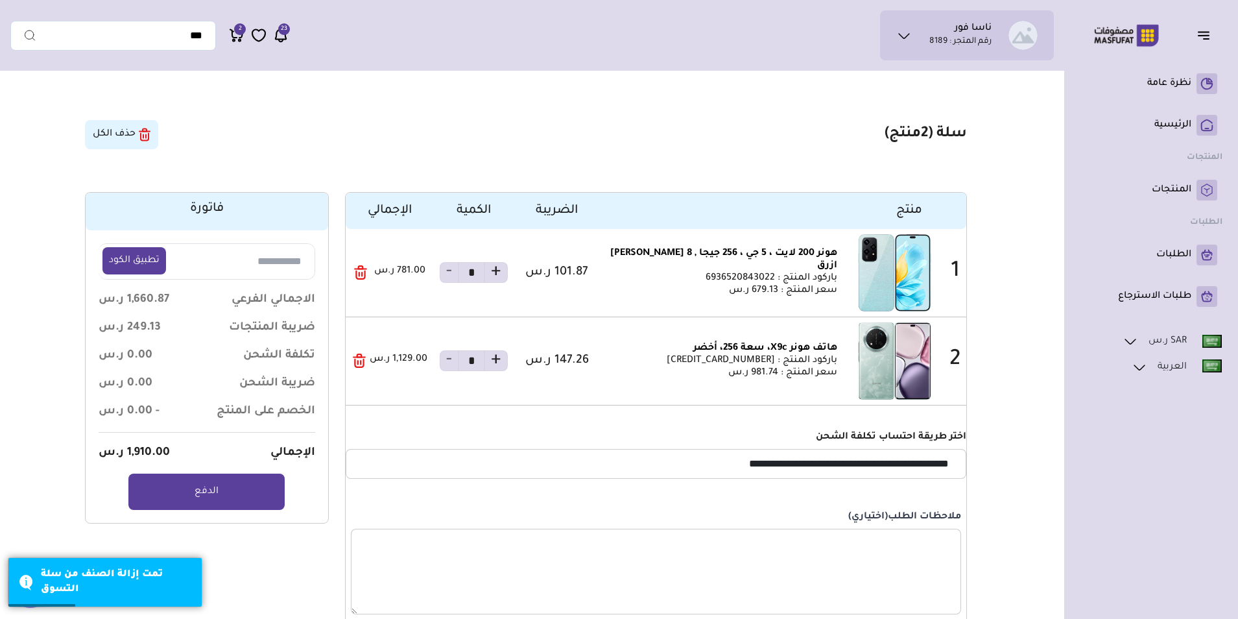
click at [359, 274] on icon "button" at bounding box center [359, 274] width 0 height 4
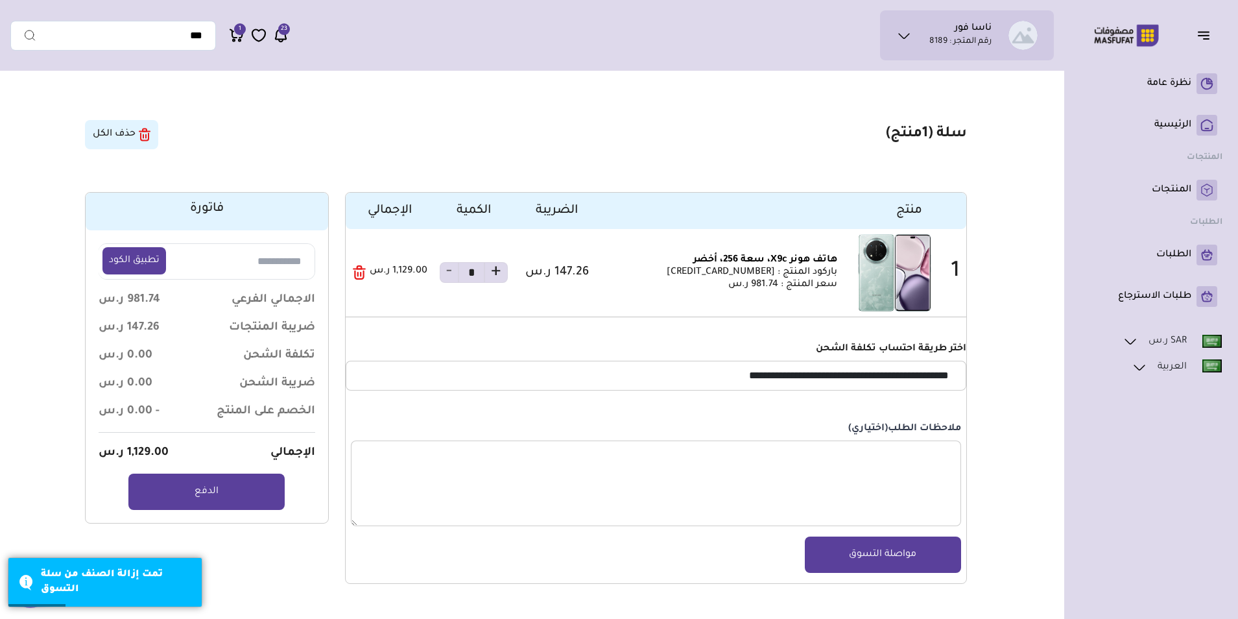
click at [362, 274] on icon "button" at bounding box center [359, 272] width 13 height 14
click at [361, 272] on icon "button" at bounding box center [359, 272] width 13 height 14
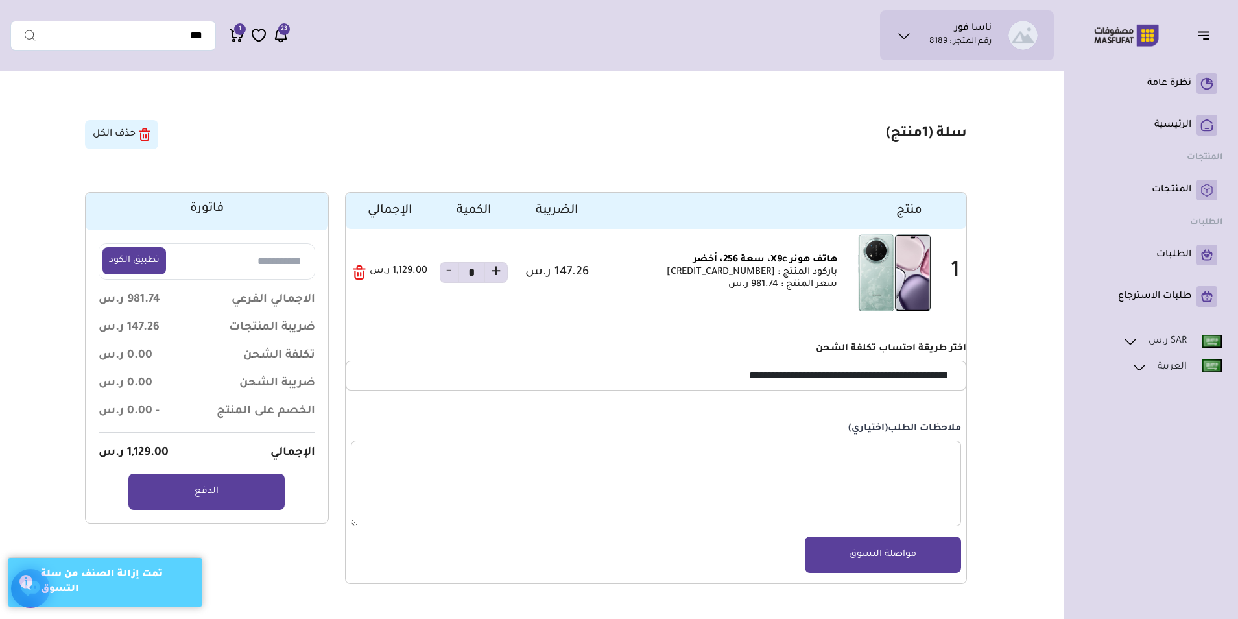
click at [361, 272] on icon "button" at bounding box center [359, 272] width 13 height 14
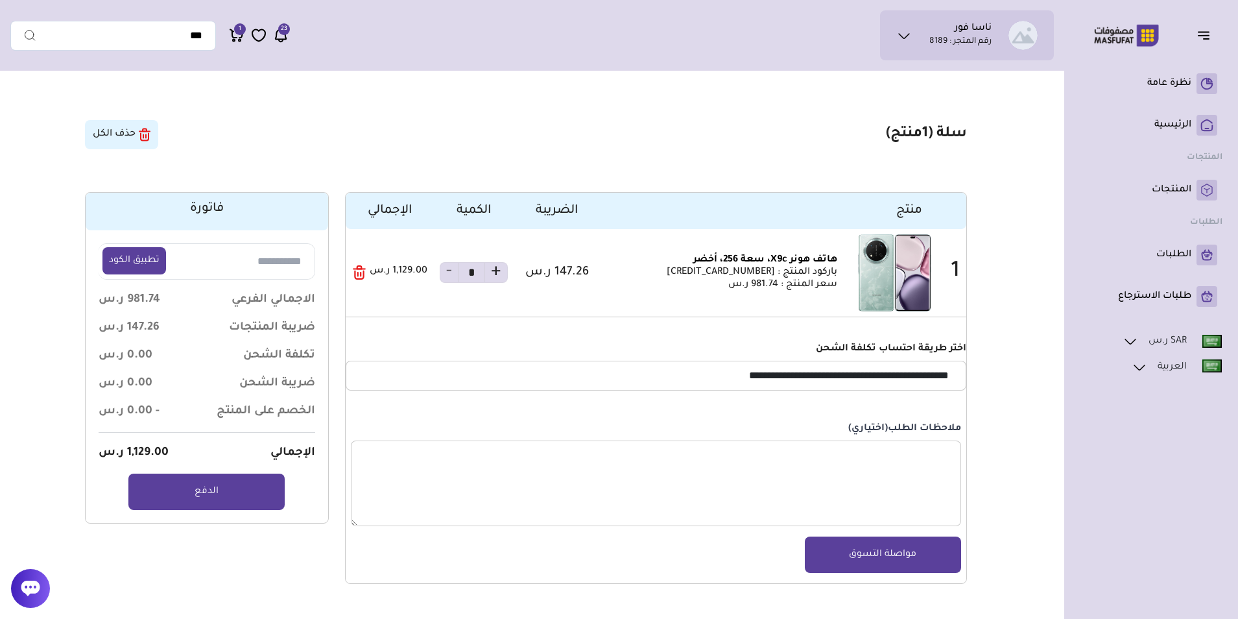
click at [361, 272] on icon "button" at bounding box center [359, 272] width 13 height 14
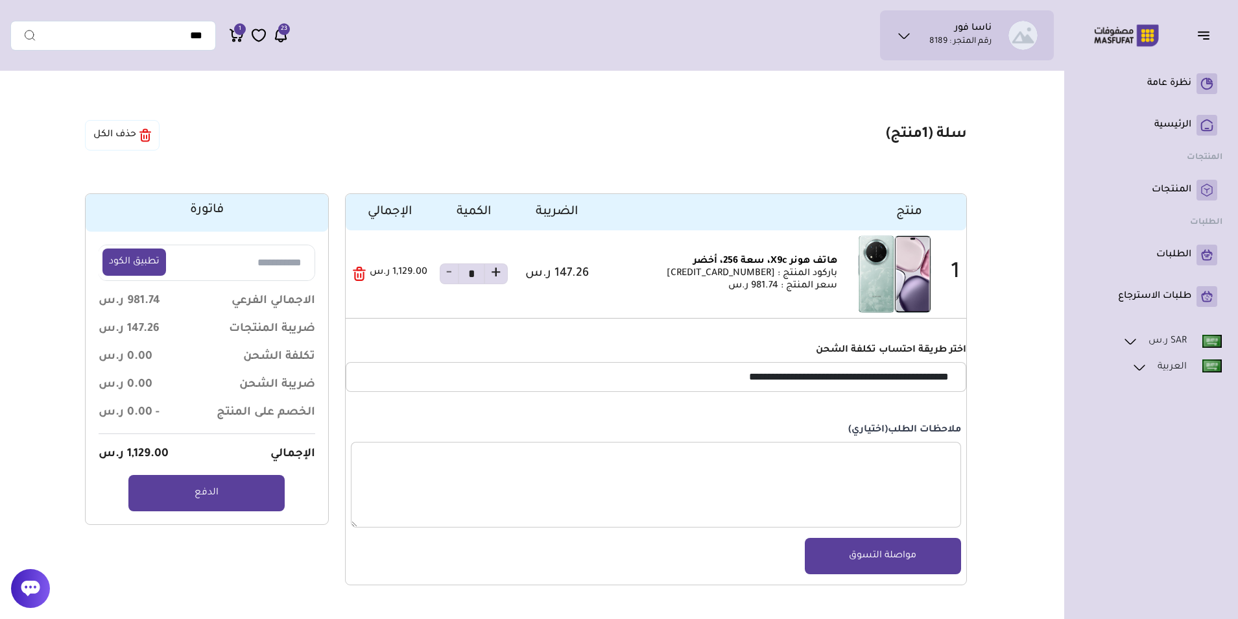
click at [122, 123] on button "حذف الكل" at bounding box center [122, 135] width 75 height 30
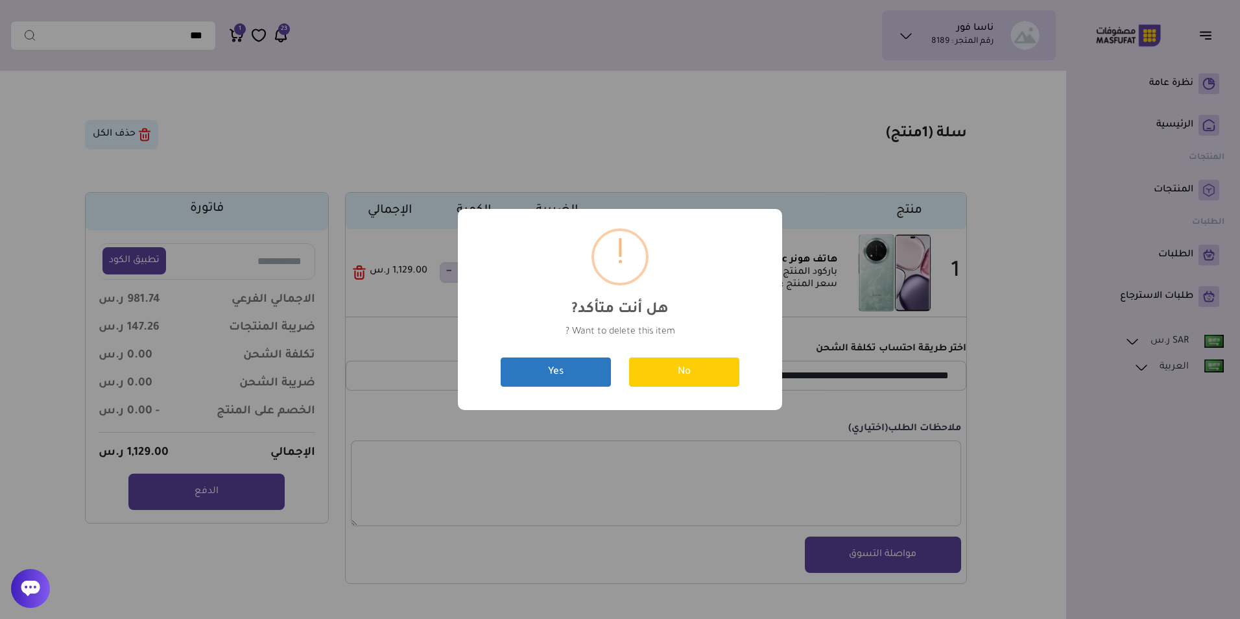
click at [557, 370] on button "Yes" at bounding box center [556, 371] width 110 height 29
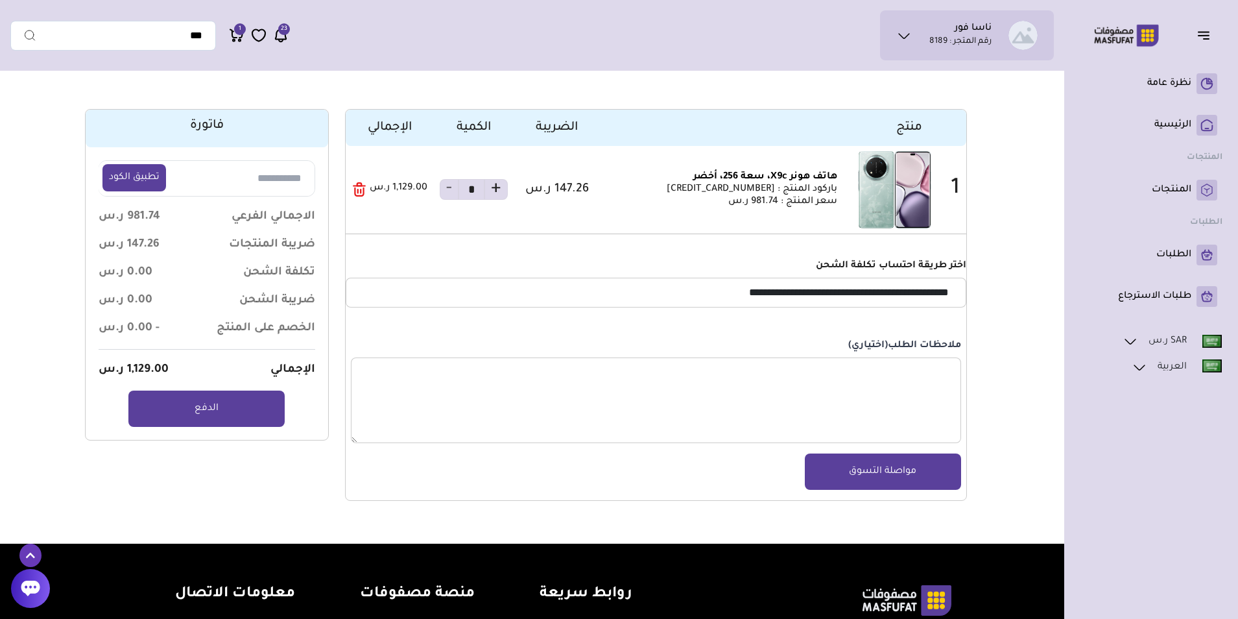
scroll to position [71, 0]
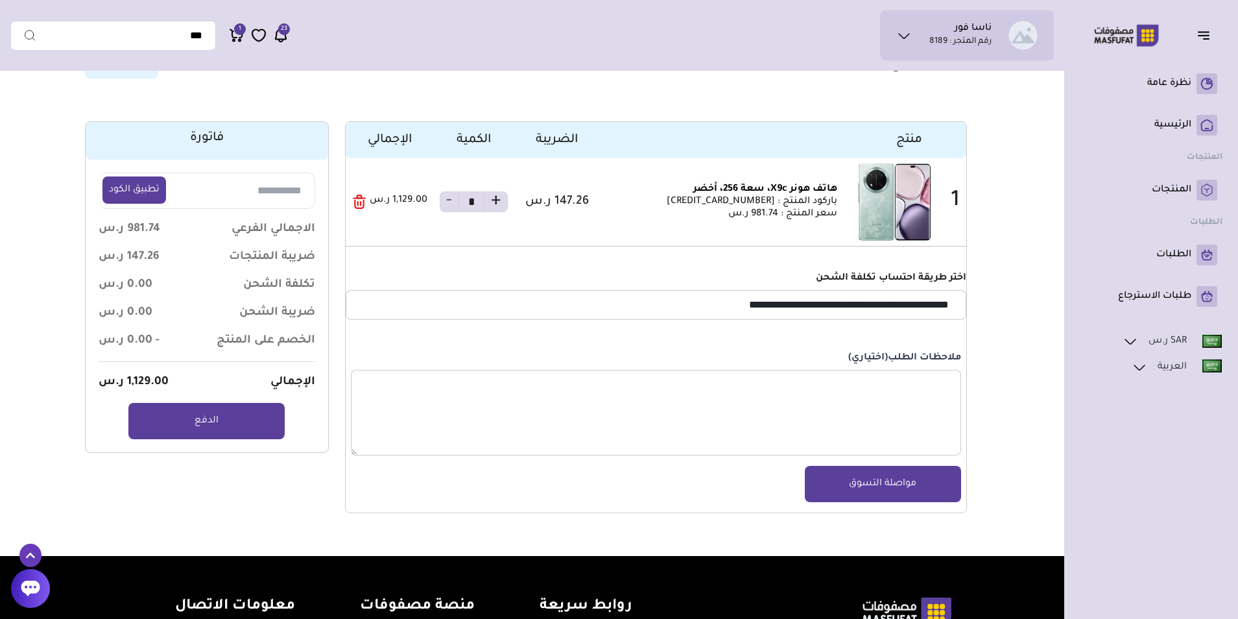
drag, startPoint x: 360, startPoint y: 202, endPoint x: 392, endPoint y: 202, distance: 32.4
click at [357, 202] on icon "button" at bounding box center [357, 204] width 0 height 4
click at [445, 208] on span "-" at bounding box center [449, 201] width 19 height 21
click at [451, 201] on span "-" at bounding box center [449, 201] width 19 height 21
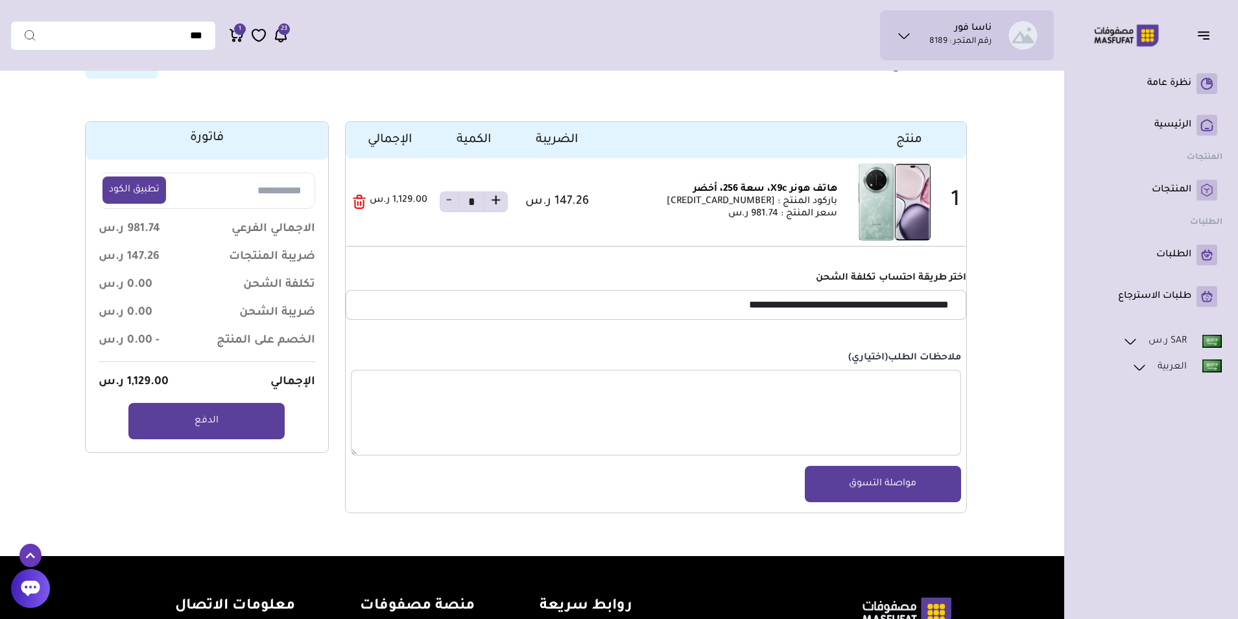
click at [451, 201] on span "-" at bounding box center [449, 201] width 19 height 21
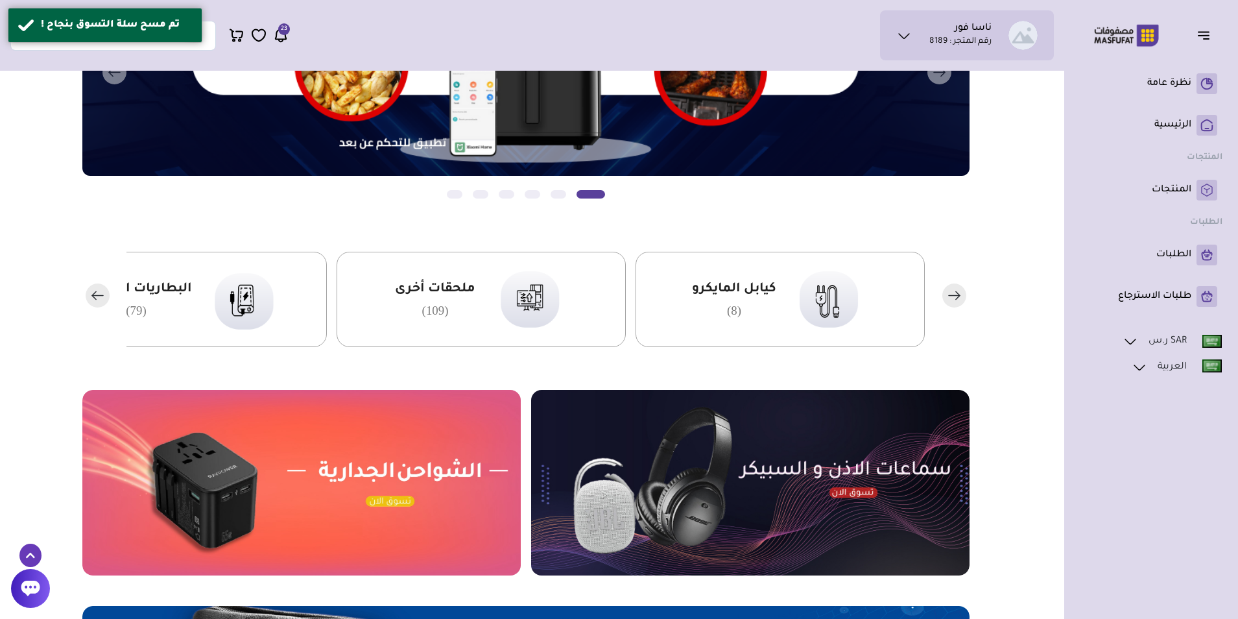
scroll to position [324, 0]
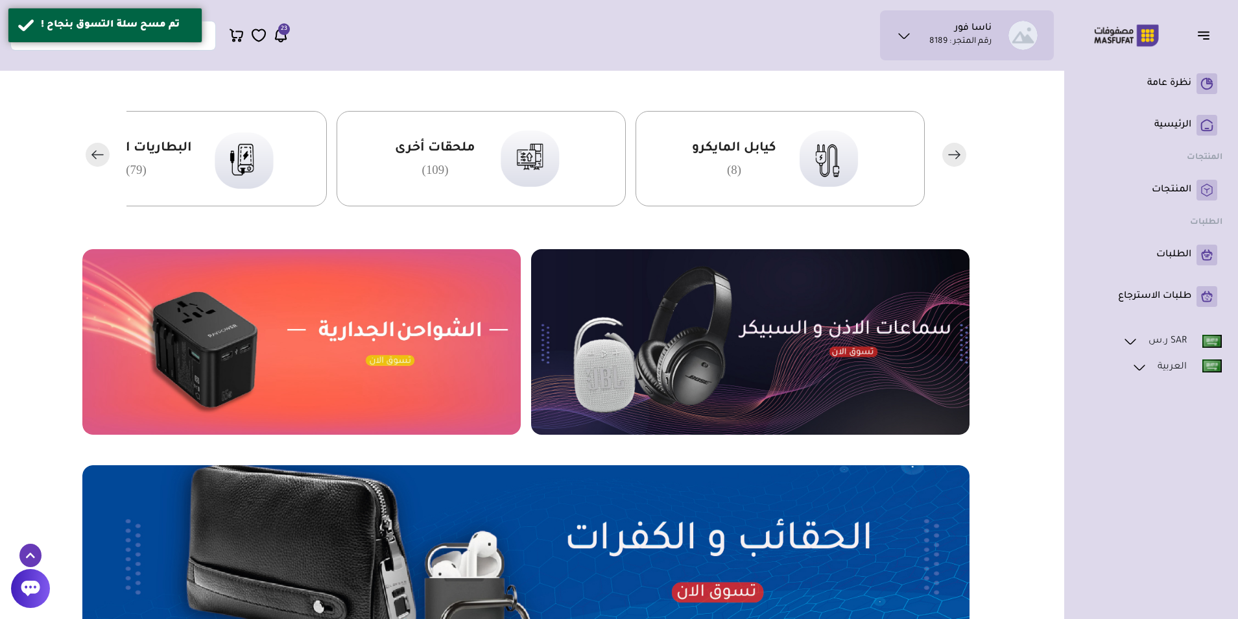
click at [211, 331] on img at bounding box center [301, 341] width 438 height 185
